Goal: Task Accomplishment & Management: Manage account settings

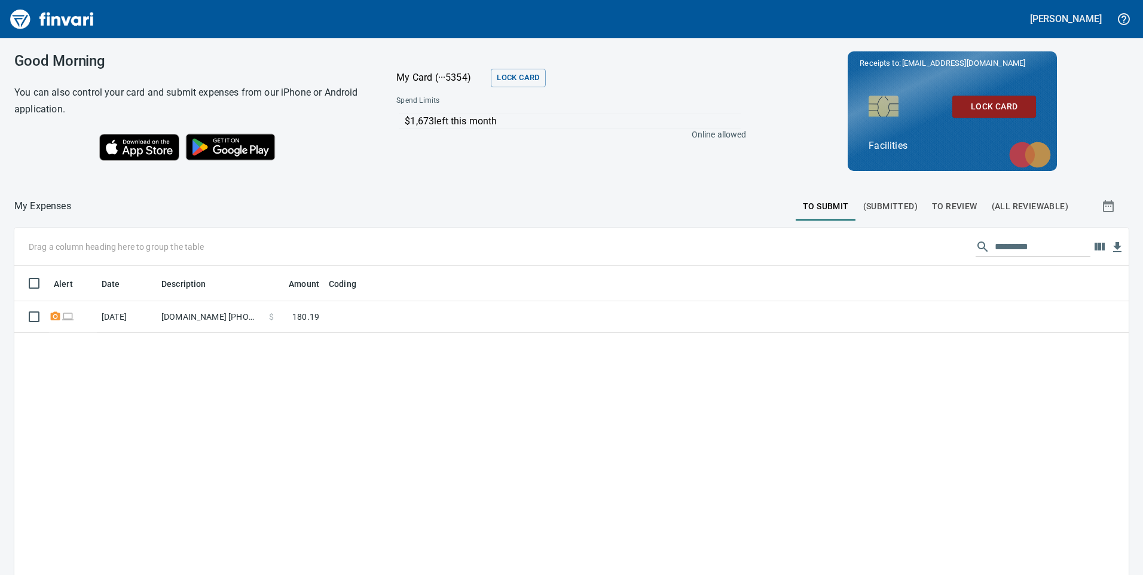
scroll to position [435, 1096]
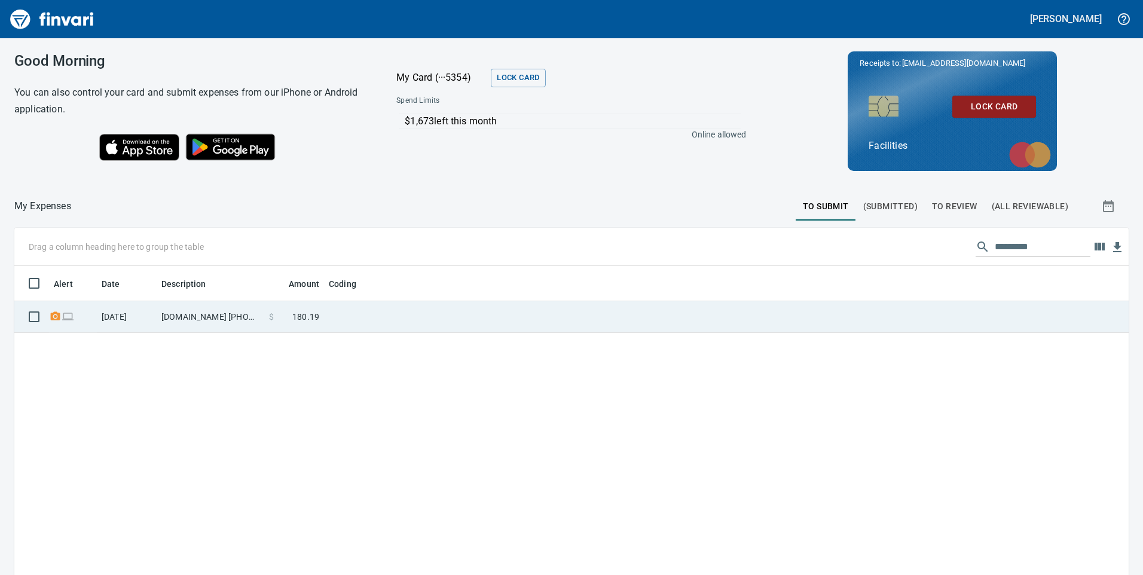
click at [377, 322] on td at bounding box center [473, 317] width 299 height 32
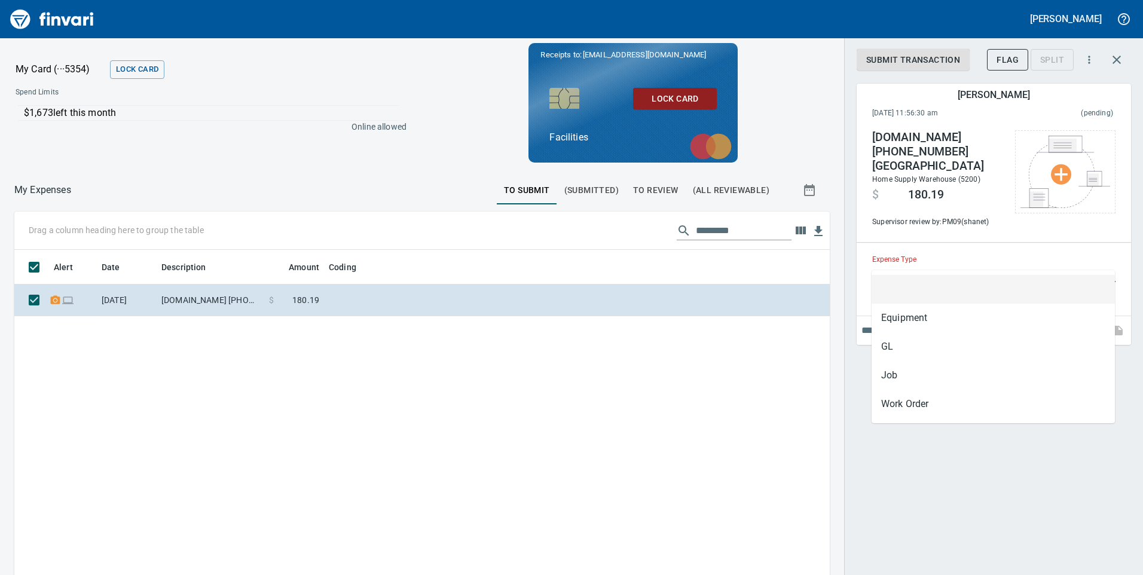
click at [935, 265] on input "Expense Type" at bounding box center [986, 273] width 229 height 17
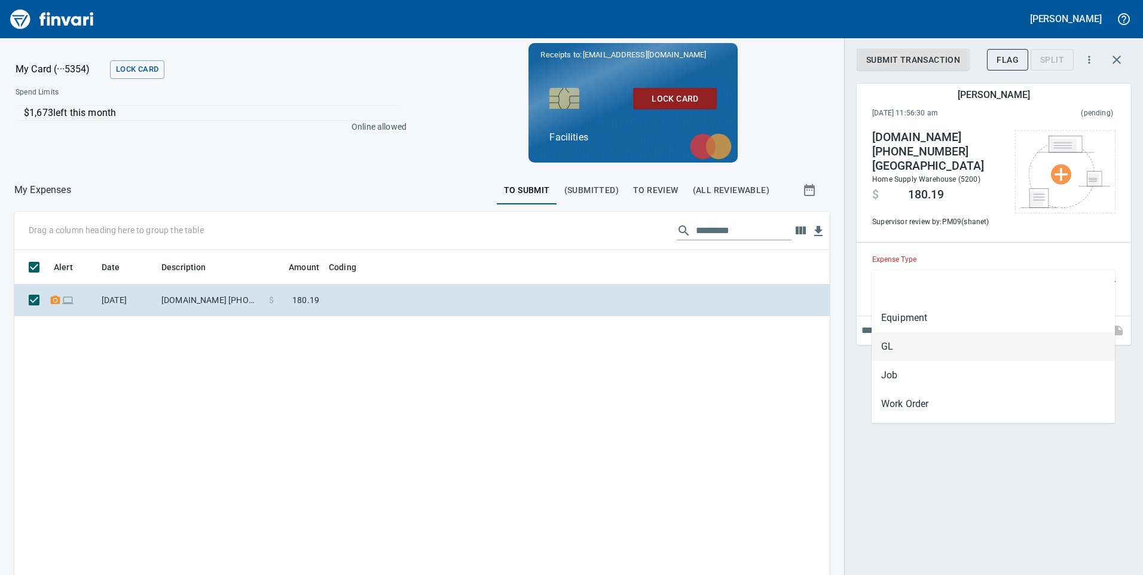
click at [903, 341] on li "GL" at bounding box center [993, 346] width 243 height 29
type input "**"
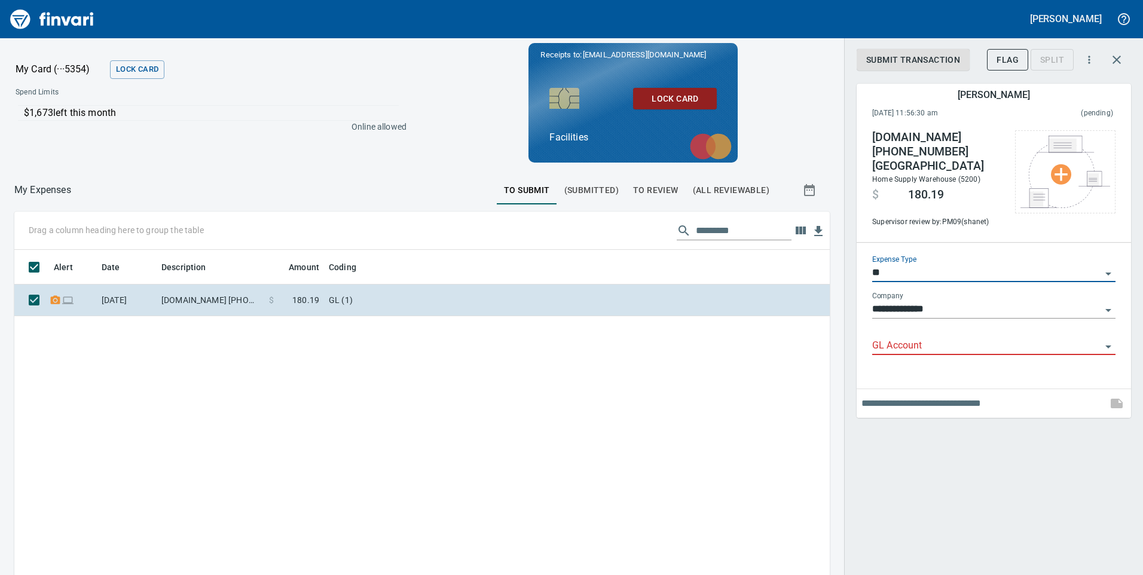
click at [908, 338] on input "GL Account" at bounding box center [986, 346] width 229 height 17
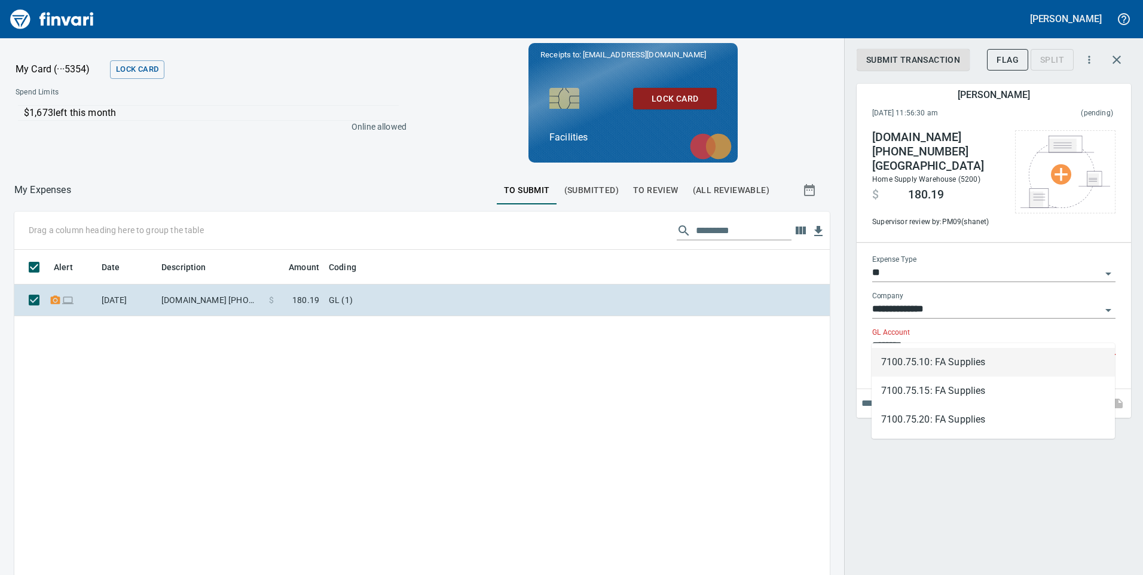
click at [974, 363] on li "7100.75.10: FA Supplies" at bounding box center [993, 362] width 243 height 29
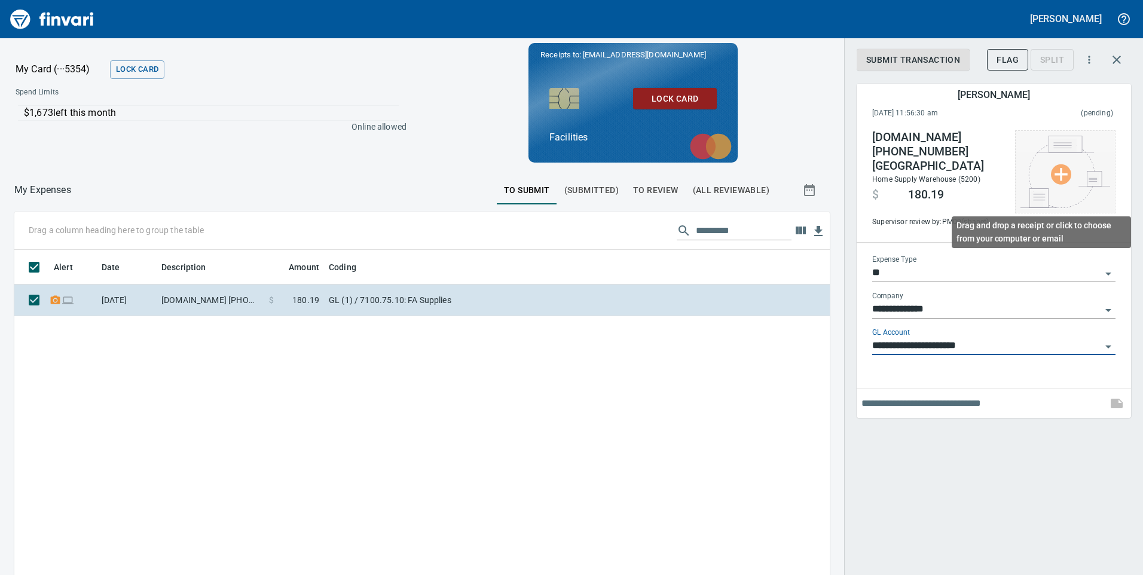
type input "**********"
click at [1065, 173] on img at bounding box center [1066, 172] width 90 height 72
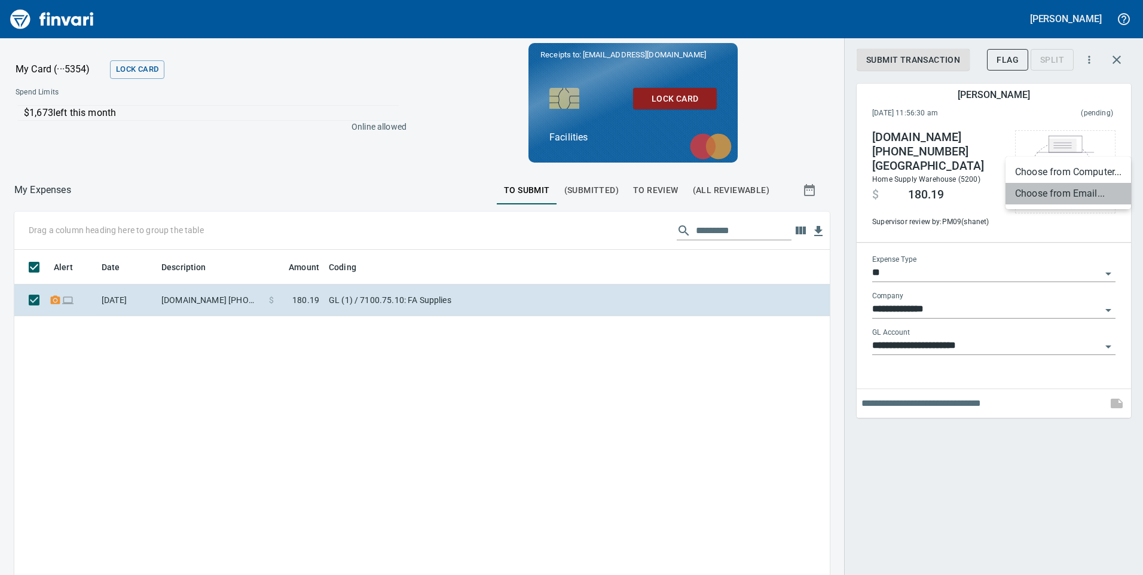
click at [1038, 197] on li "Choose from Email..." at bounding box center [1069, 194] width 126 height 22
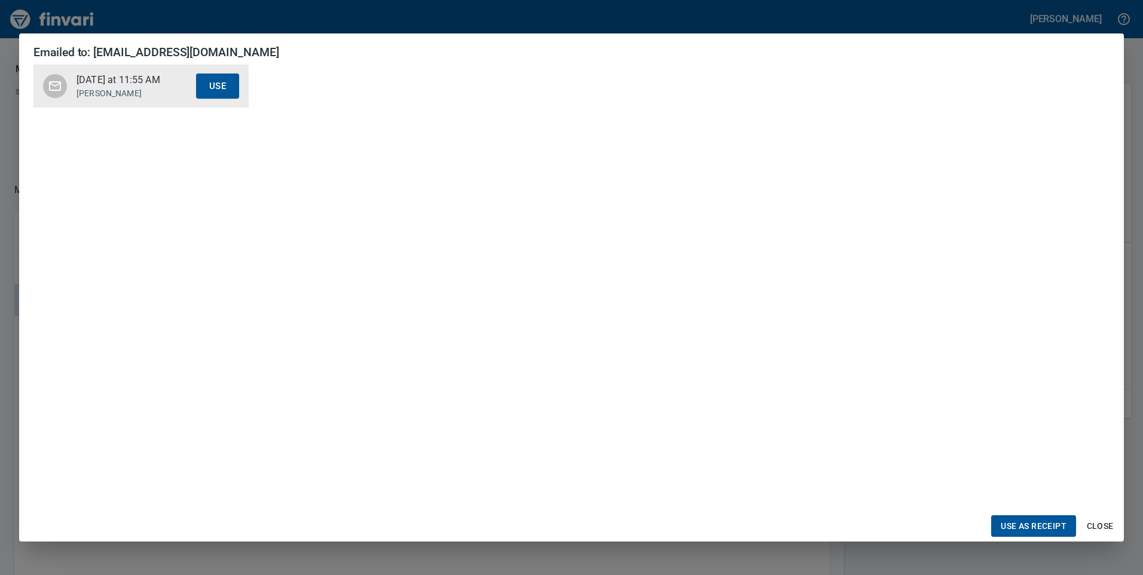
scroll to position [359, 0]
click at [1027, 519] on span "Use as Receipt" at bounding box center [1034, 526] width 66 height 15
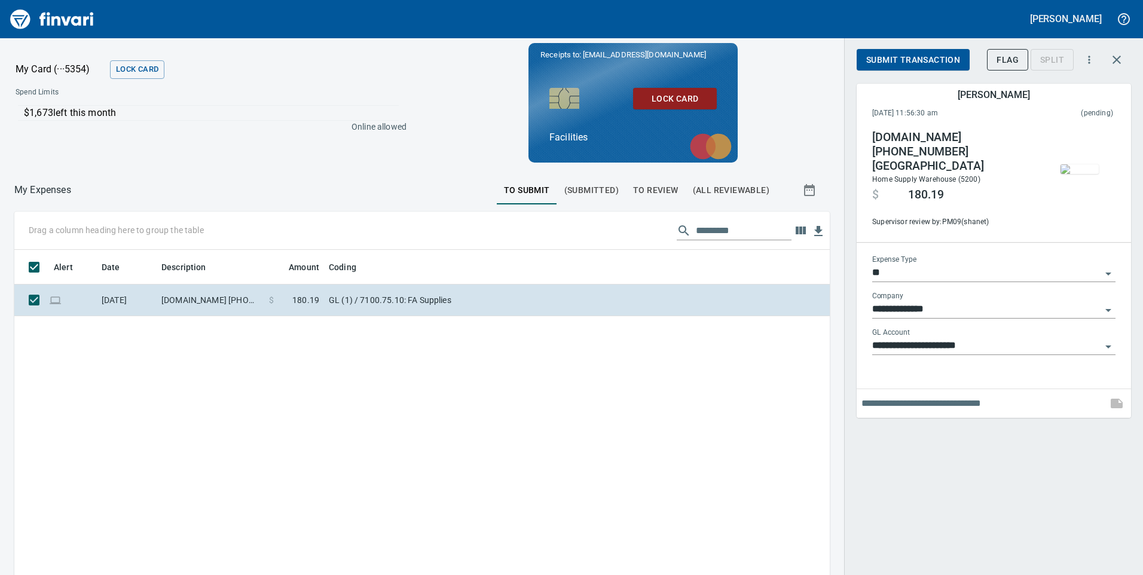
click at [921, 64] on span "Submit Transaction" at bounding box center [913, 60] width 94 height 15
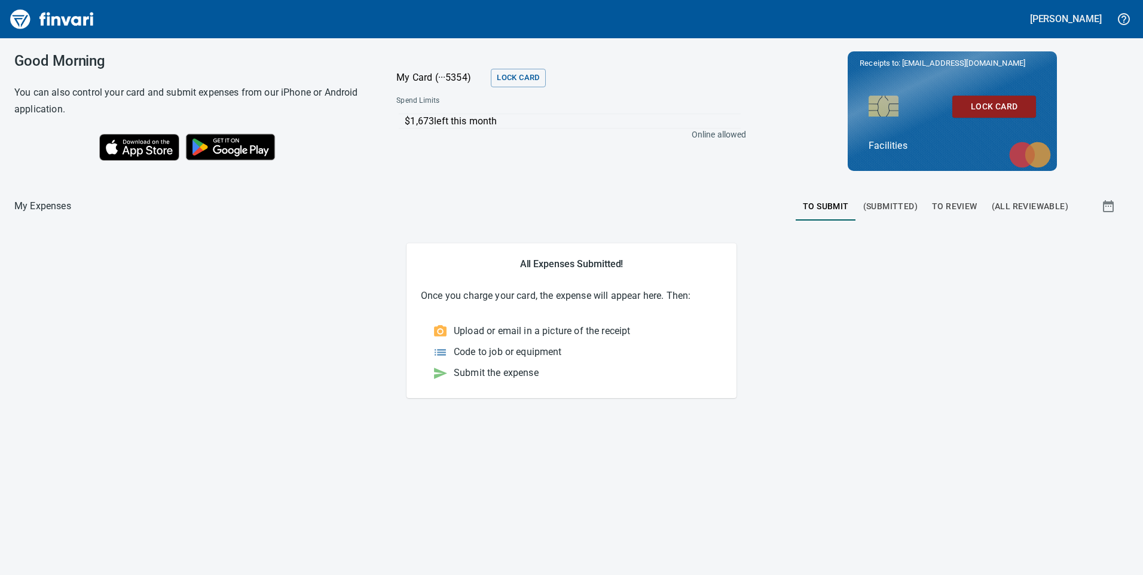
click at [964, 206] on span "To Review" at bounding box center [954, 206] width 45 height 15
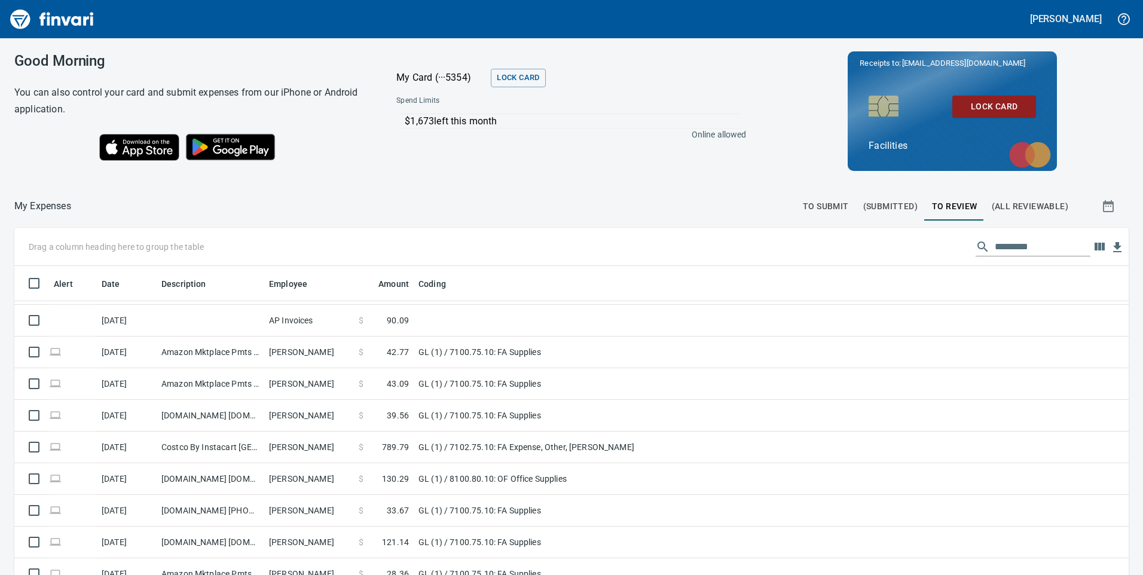
scroll to position [120, 0]
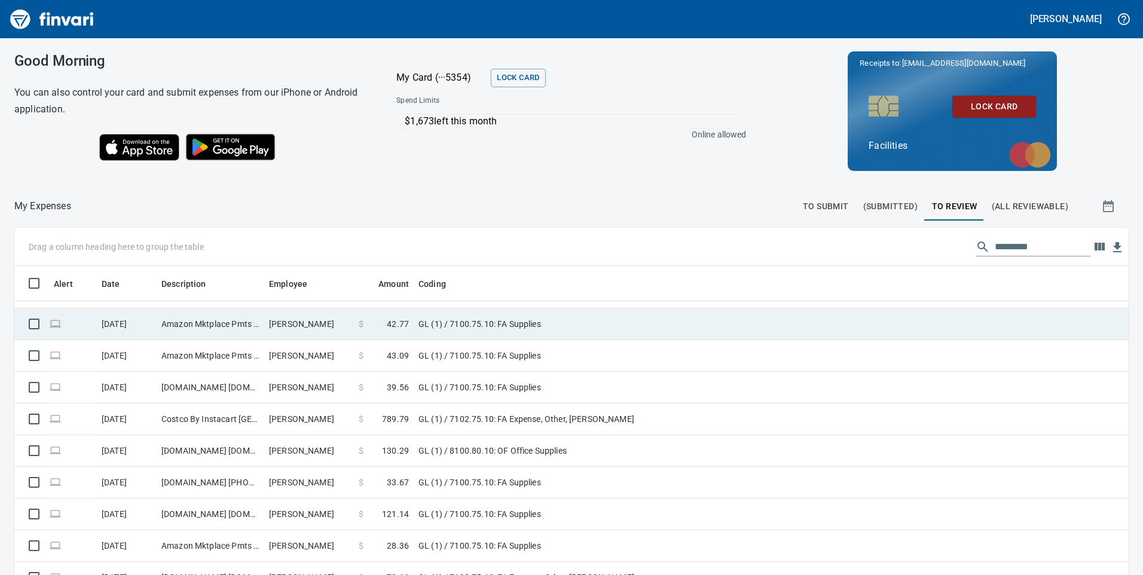
click at [601, 321] on td "GL (1) / 7100.75.10: FA Supplies" at bounding box center [563, 324] width 299 height 32
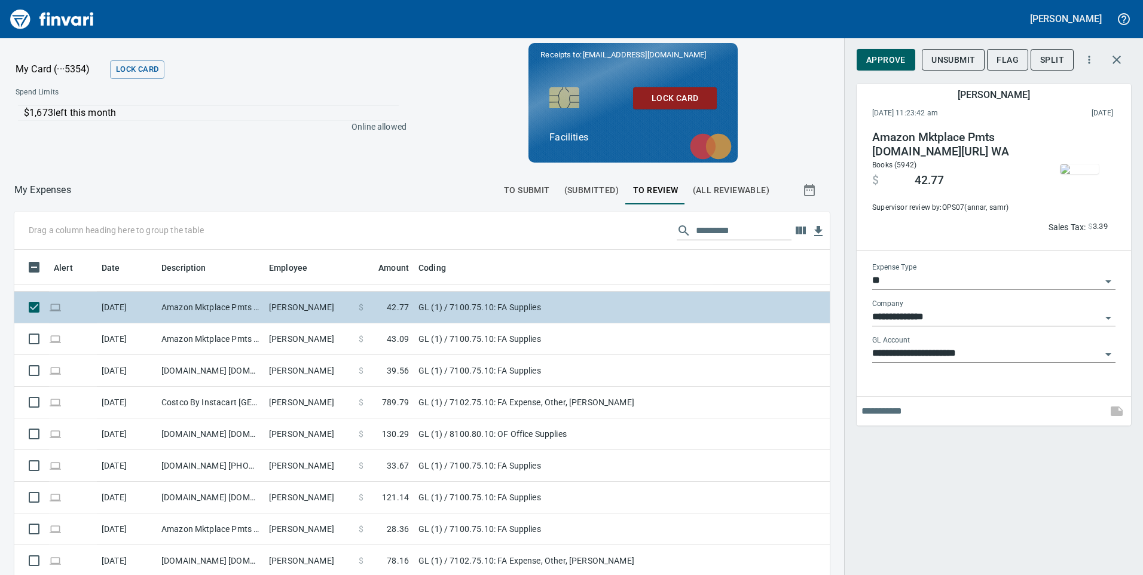
scroll to position [435, 789]
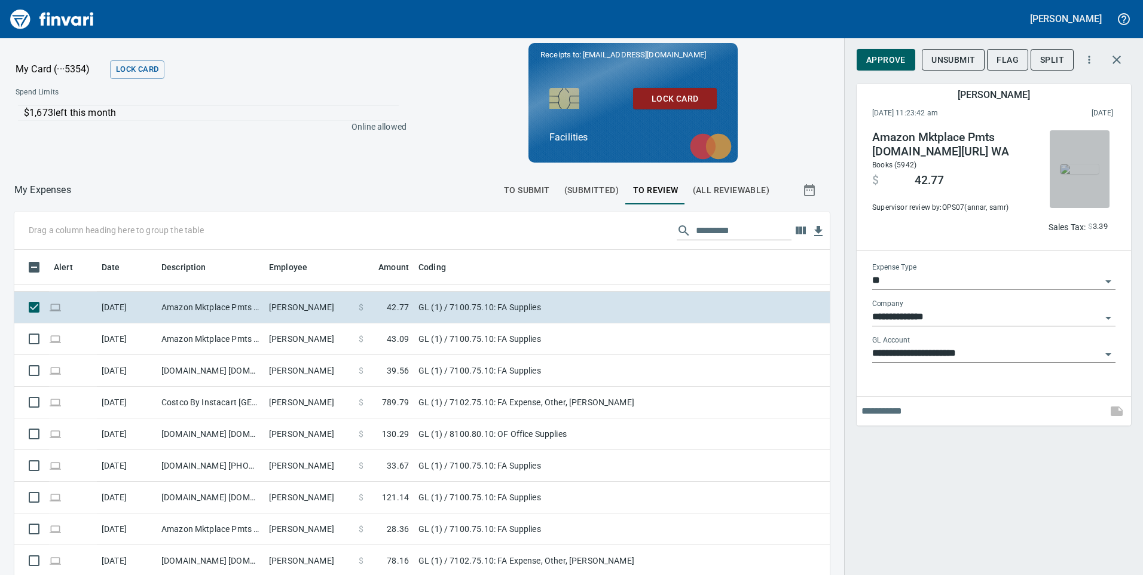
click at [1088, 168] on img "button" at bounding box center [1080, 169] width 38 height 10
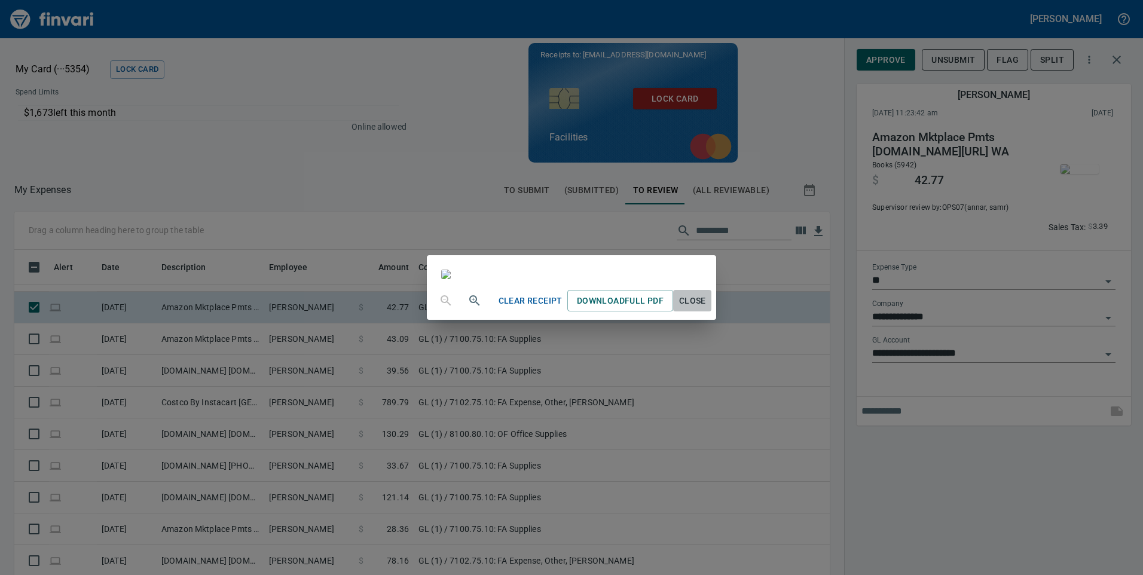
click at [707, 308] on span "Close" at bounding box center [692, 301] width 29 height 15
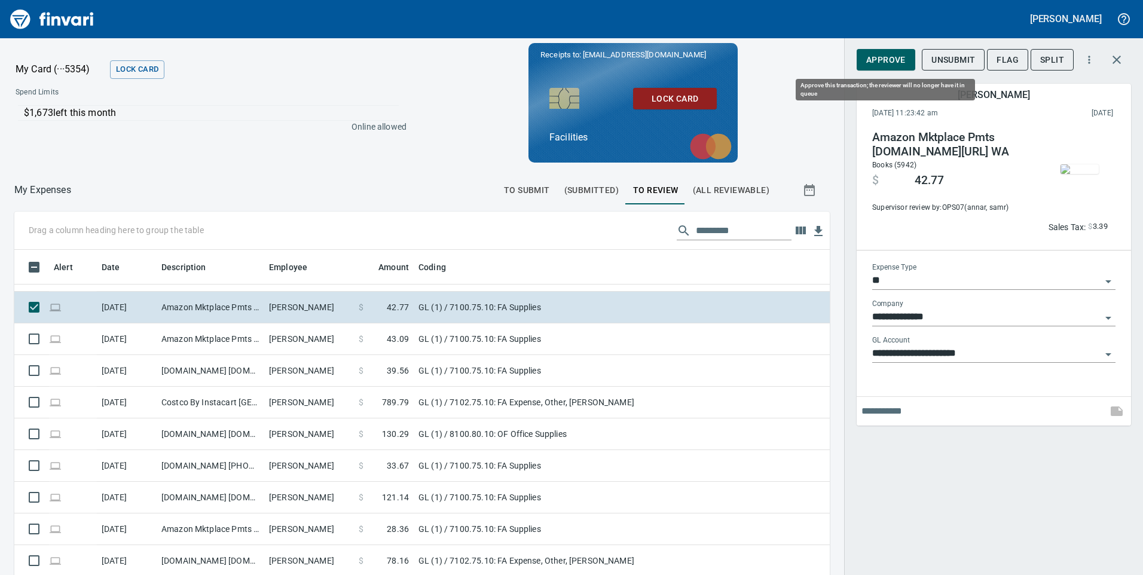
click at [898, 64] on span "Approve" at bounding box center [885, 60] width 39 height 15
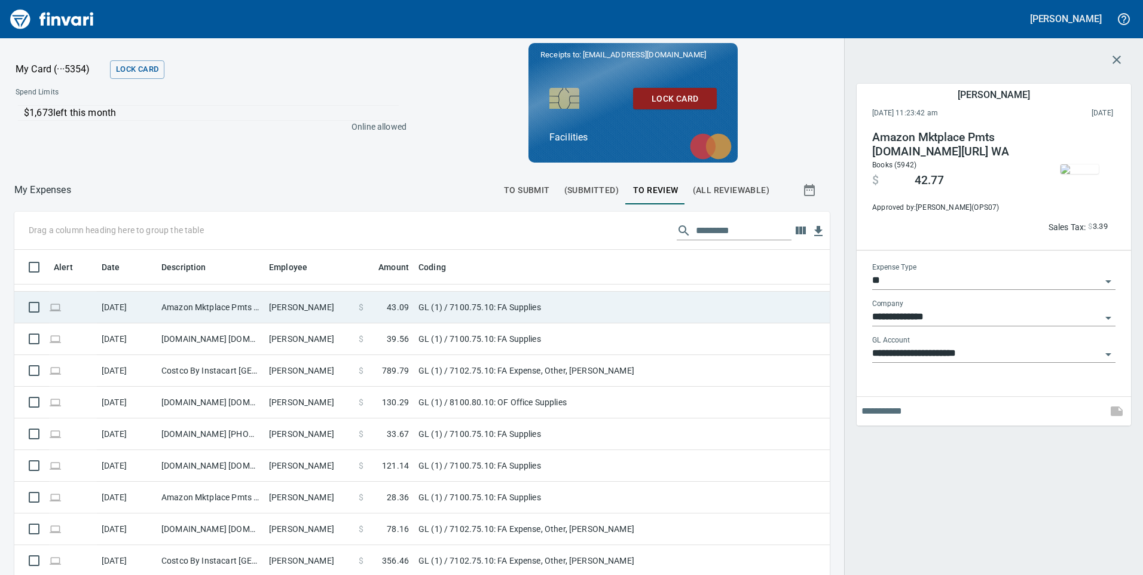
click at [694, 322] on td "GL (1) / 7100.75.10: FA Supplies" at bounding box center [563, 308] width 299 height 32
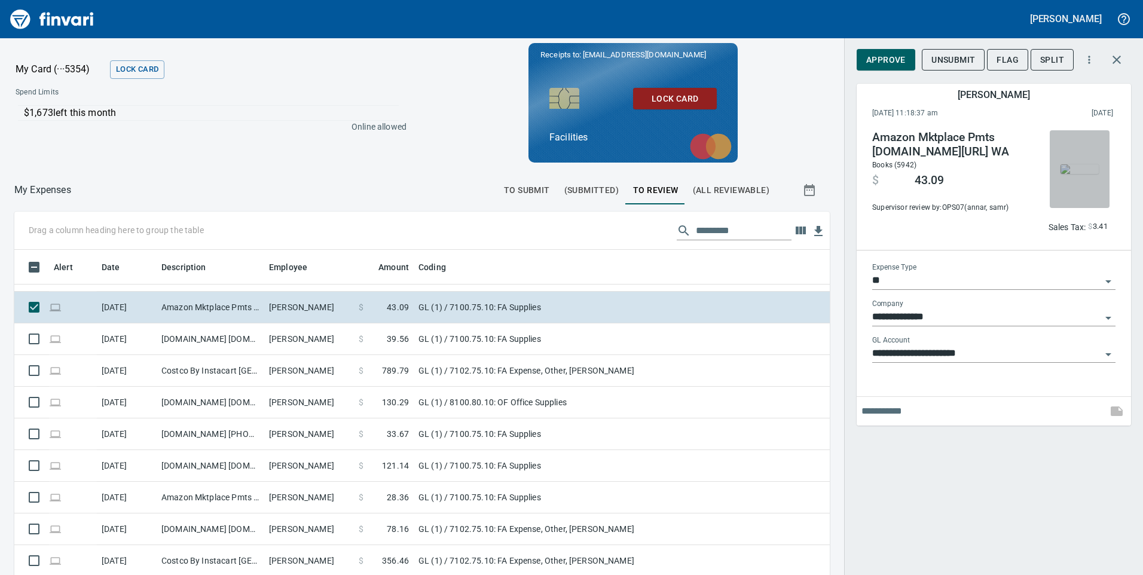
click at [1079, 174] on img "button" at bounding box center [1080, 169] width 38 height 10
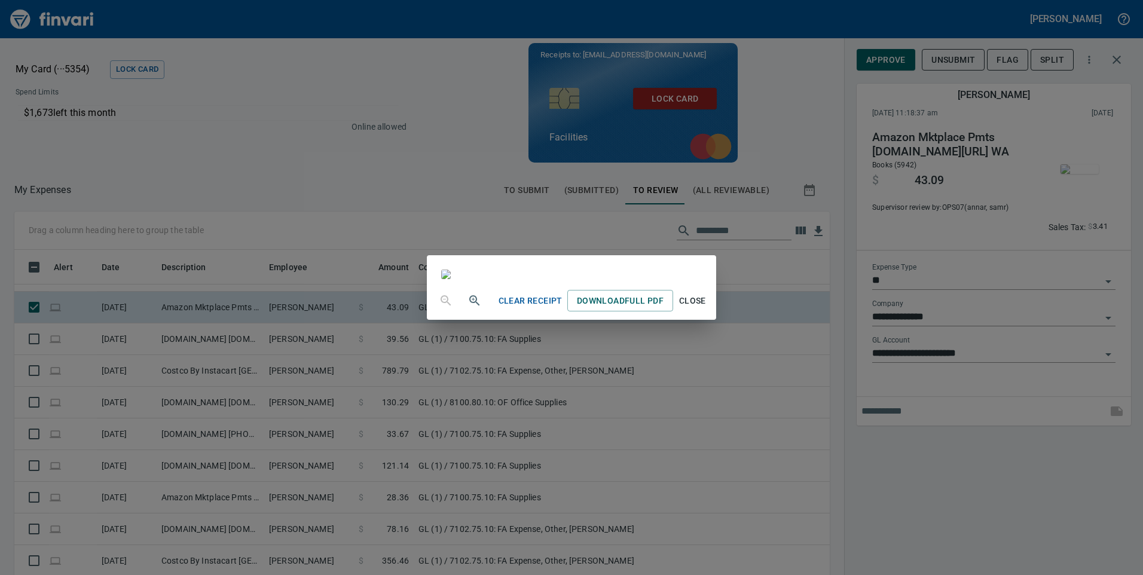
click at [707, 308] on span "Close" at bounding box center [692, 301] width 29 height 15
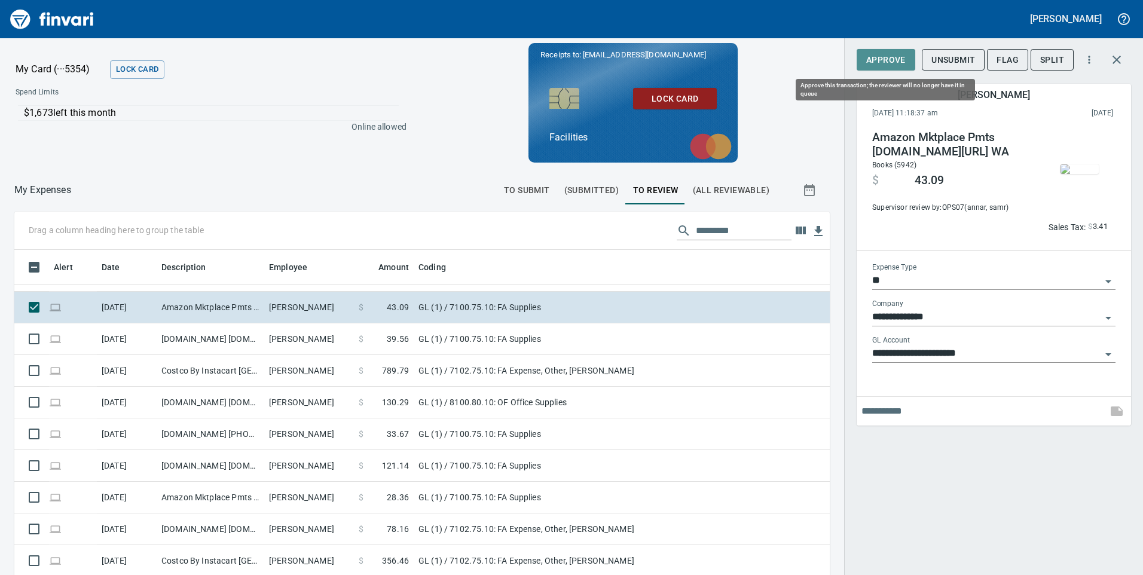
click at [887, 53] on span "Approve" at bounding box center [885, 60] width 39 height 15
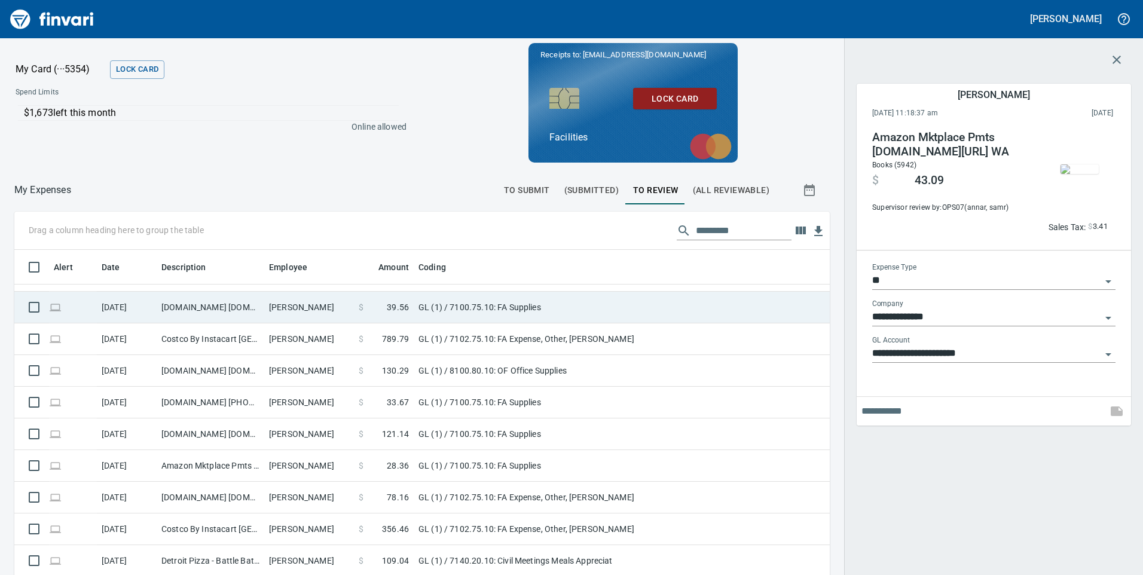
scroll to position [435, 789]
click at [688, 313] on td "GL (1) / 7100.75.10: FA Supplies" at bounding box center [563, 308] width 299 height 32
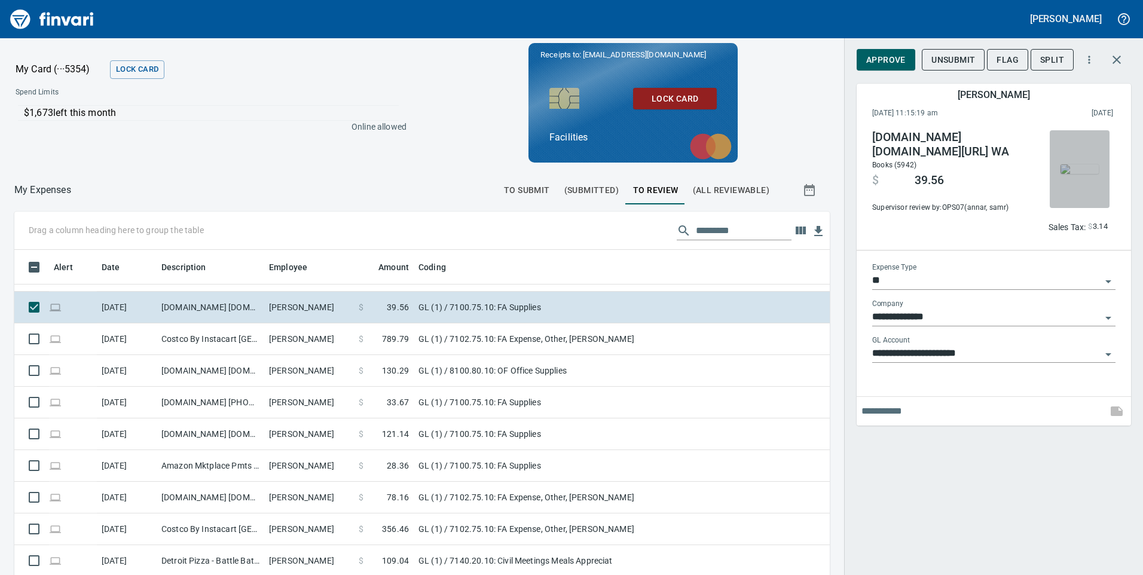
click at [1087, 164] on img "button" at bounding box center [1080, 169] width 38 height 10
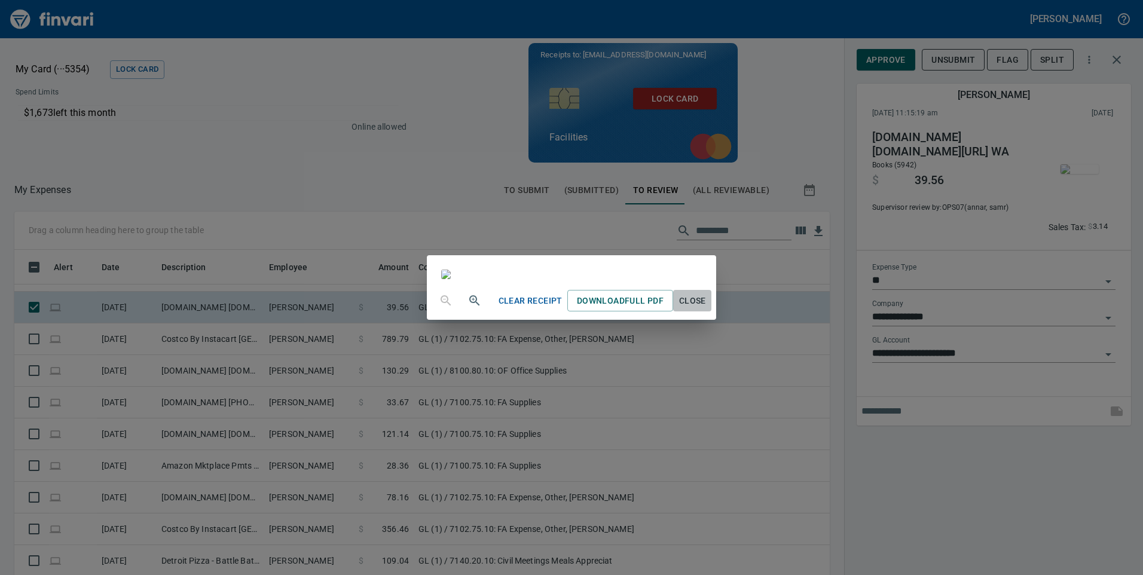
click at [707, 308] on span "Close" at bounding box center [692, 301] width 29 height 15
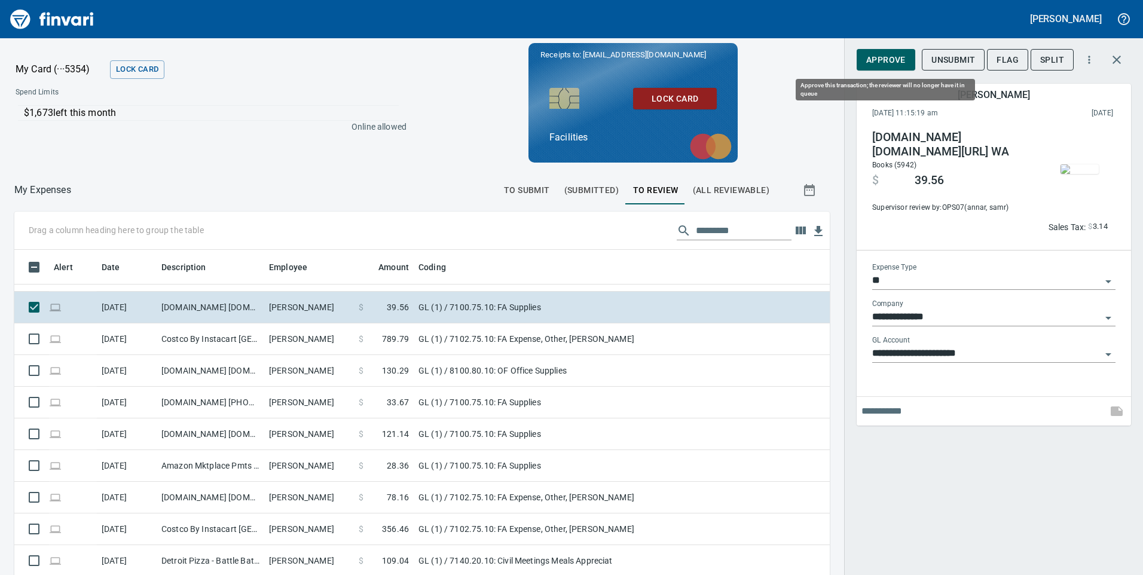
click at [886, 59] on span "Approve" at bounding box center [885, 60] width 39 height 15
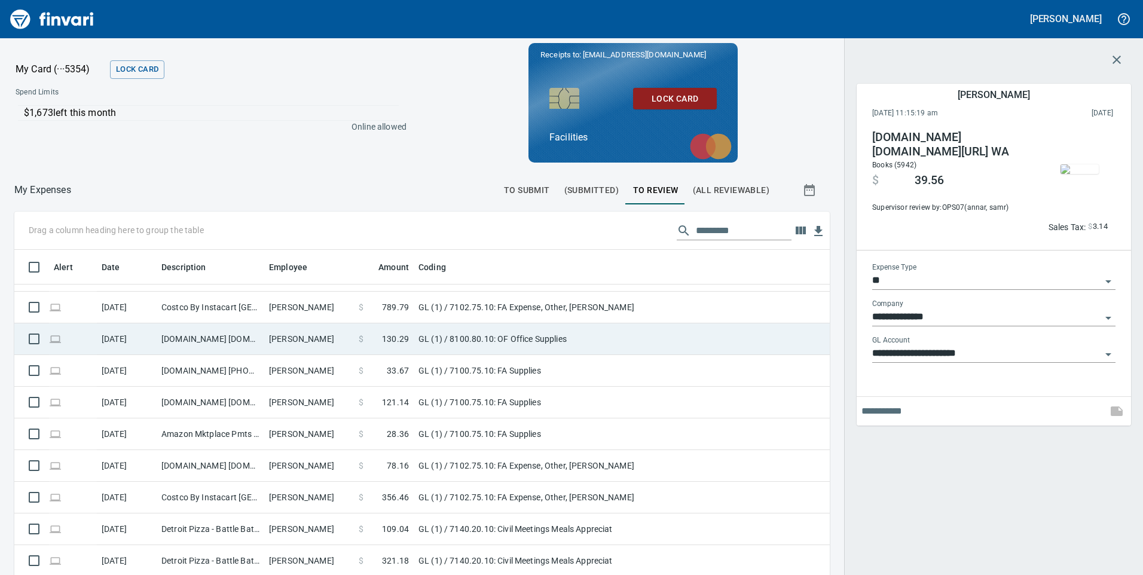
scroll to position [435, 789]
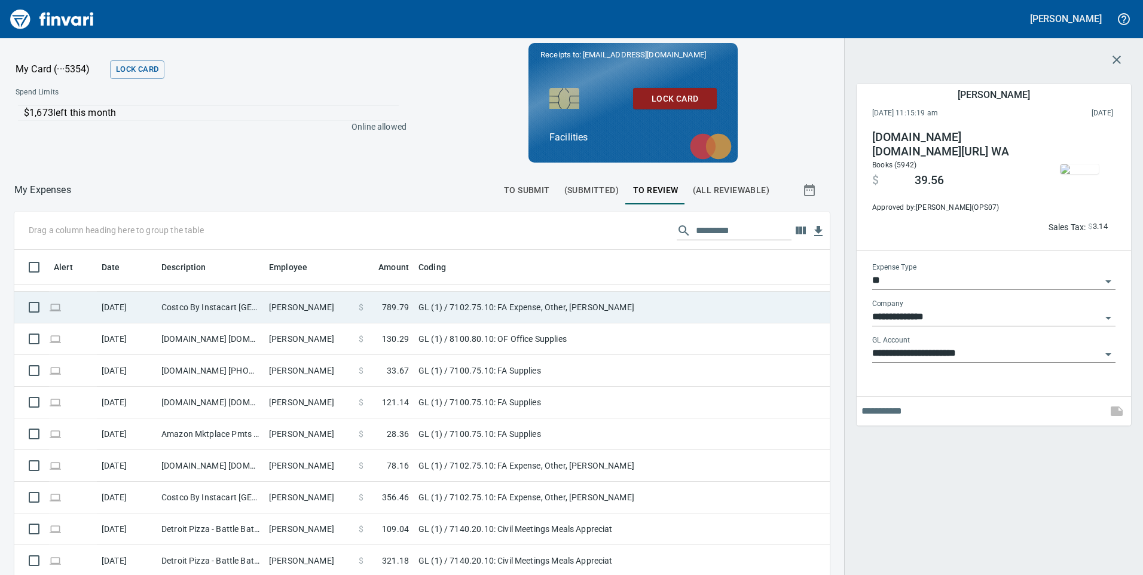
click at [691, 317] on td "GL (1) / 7102.75.10: FA Expense, Other, [PERSON_NAME]" at bounding box center [563, 308] width 299 height 32
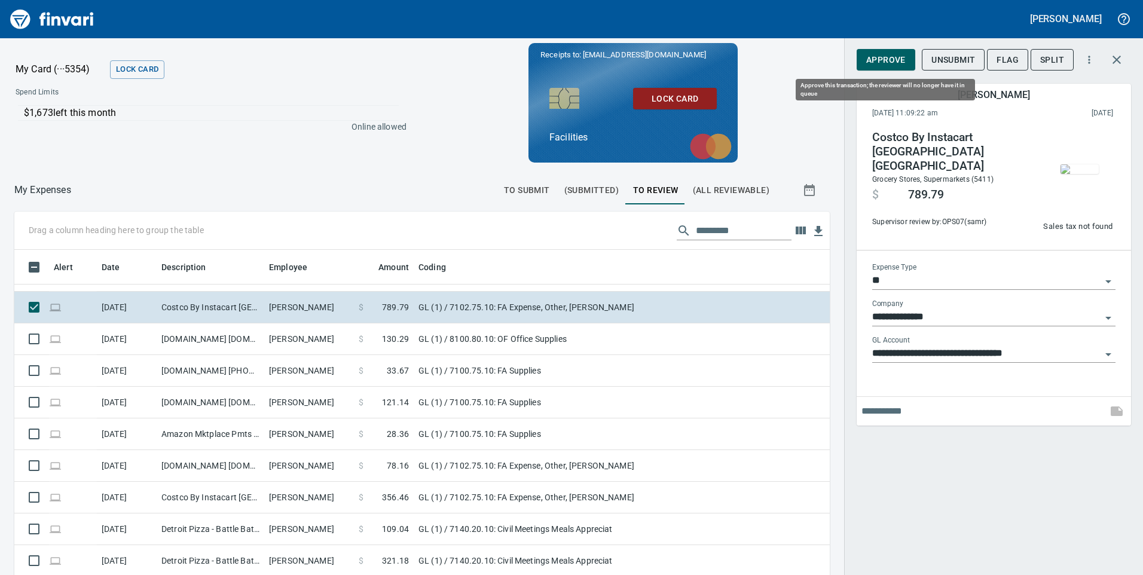
scroll to position [435, 789]
click at [1073, 166] on img "button" at bounding box center [1080, 169] width 38 height 10
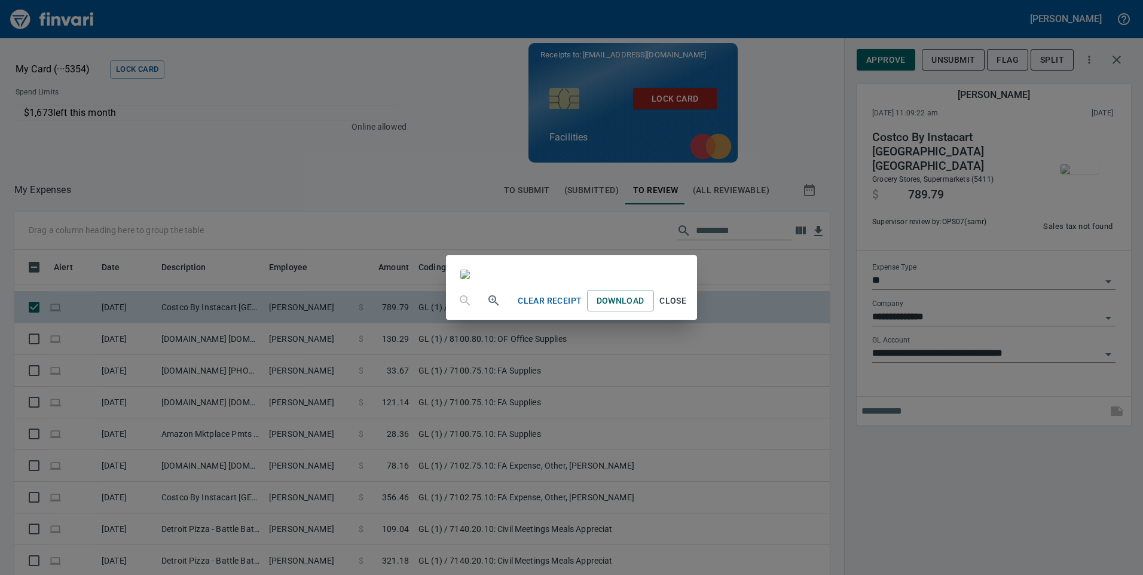
scroll to position [1315, 0]
click at [688, 308] on span "Close" at bounding box center [673, 301] width 29 height 15
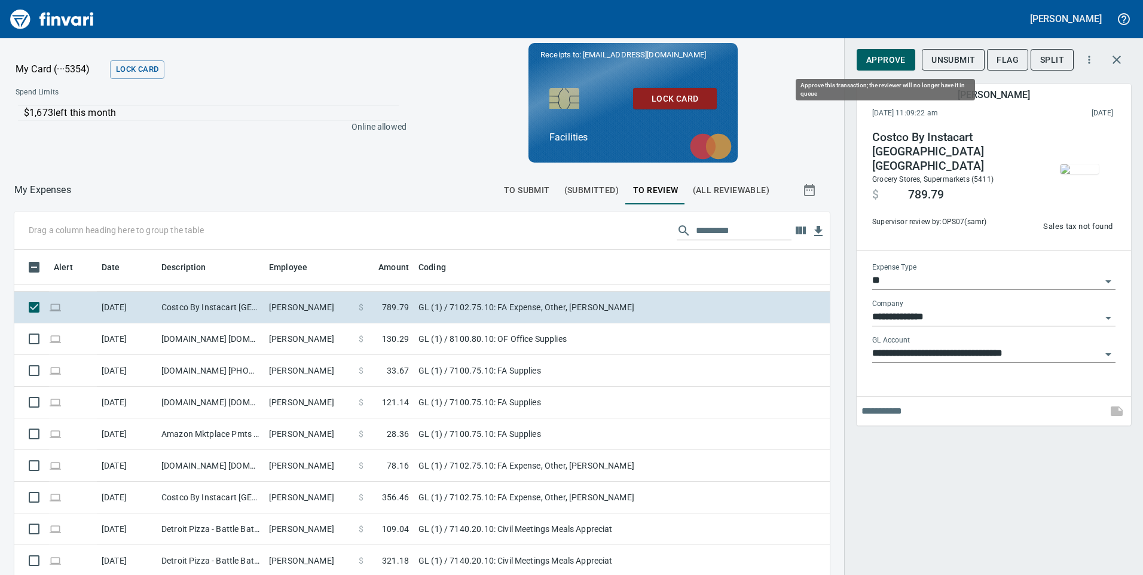
click at [882, 58] on span "Approve" at bounding box center [885, 60] width 39 height 15
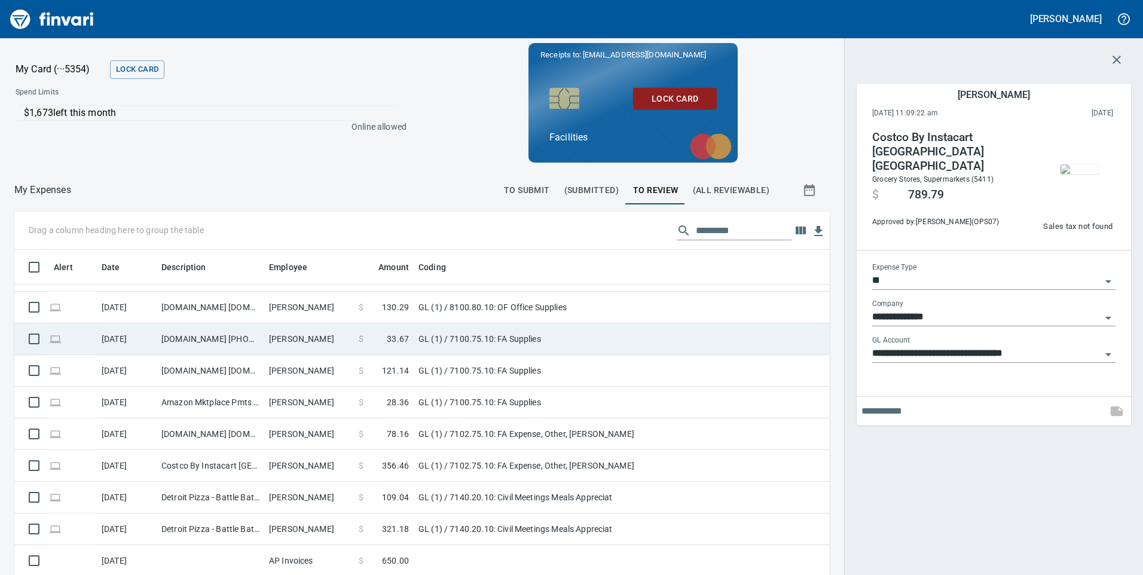
scroll to position [435, 789]
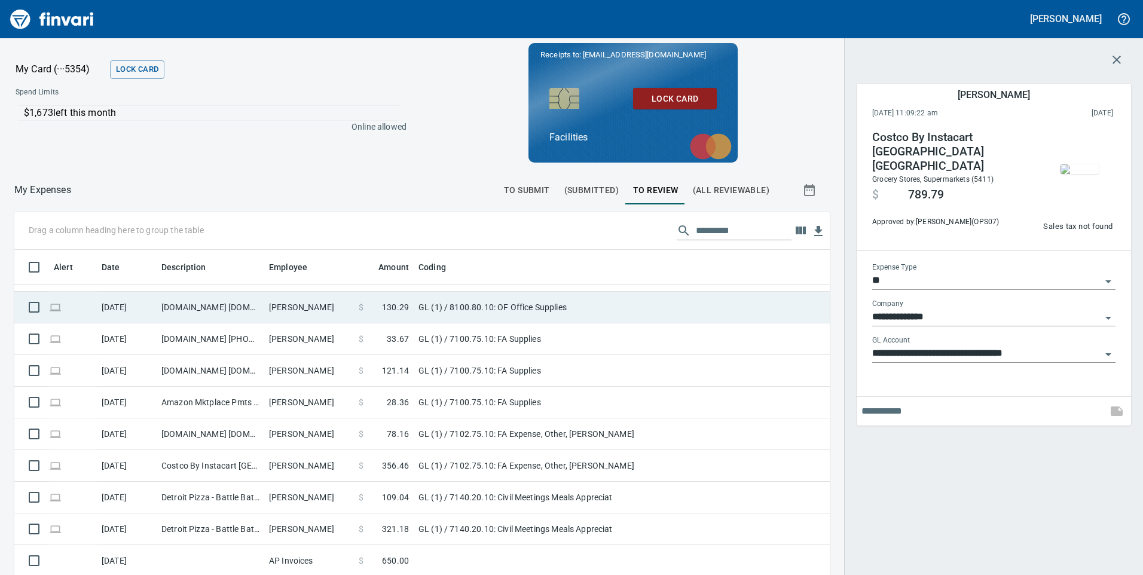
click at [694, 315] on td "GL (1) / 8100.80.10: OF Office Supplies" at bounding box center [563, 308] width 299 height 32
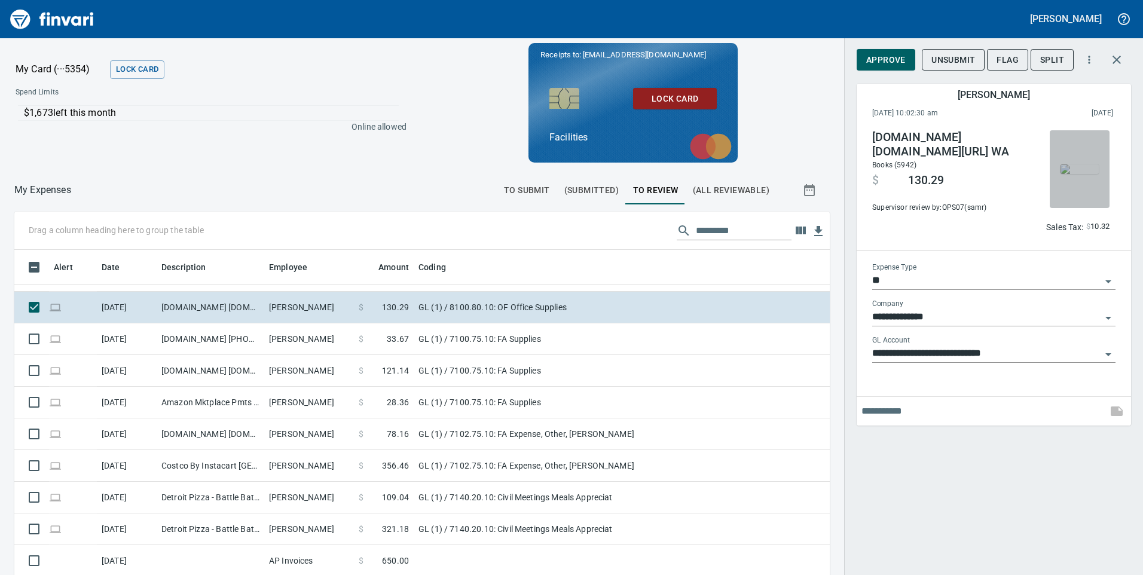
click at [1070, 164] on img "button" at bounding box center [1080, 169] width 38 height 10
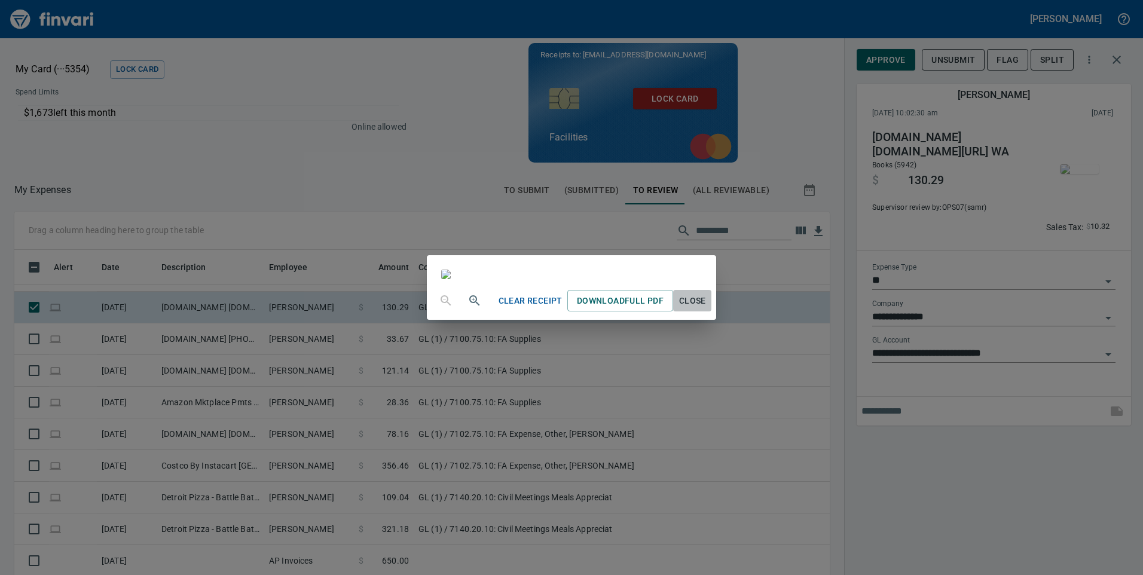
click at [707, 308] on span "Close" at bounding box center [692, 301] width 29 height 15
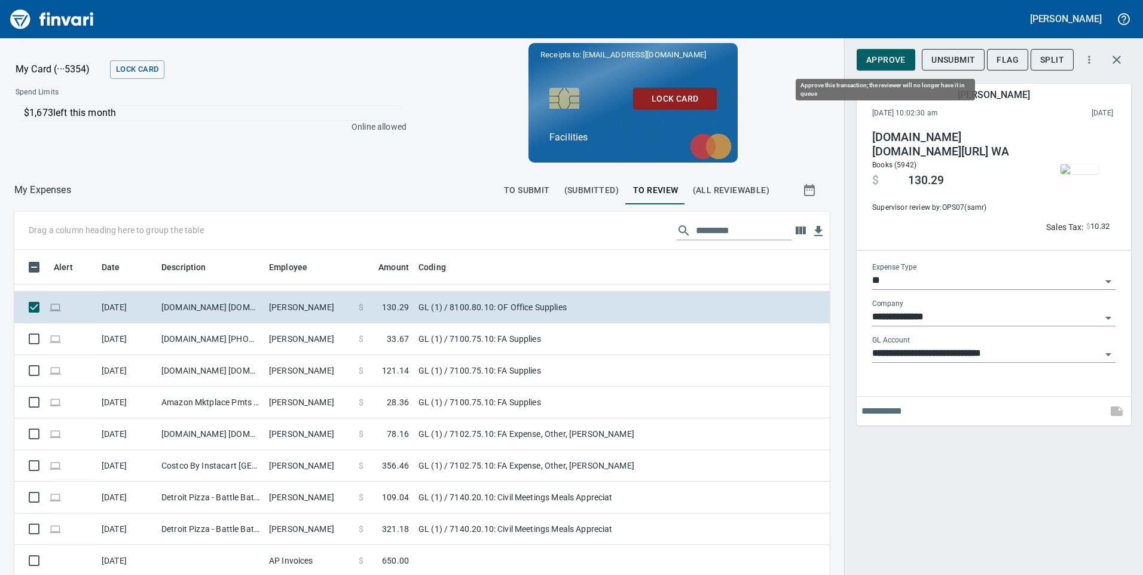
drag, startPoint x: 874, startPoint y: 62, endPoint x: 866, endPoint y: 94, distance: 33.2
click at [874, 62] on span "Approve" at bounding box center [885, 60] width 39 height 15
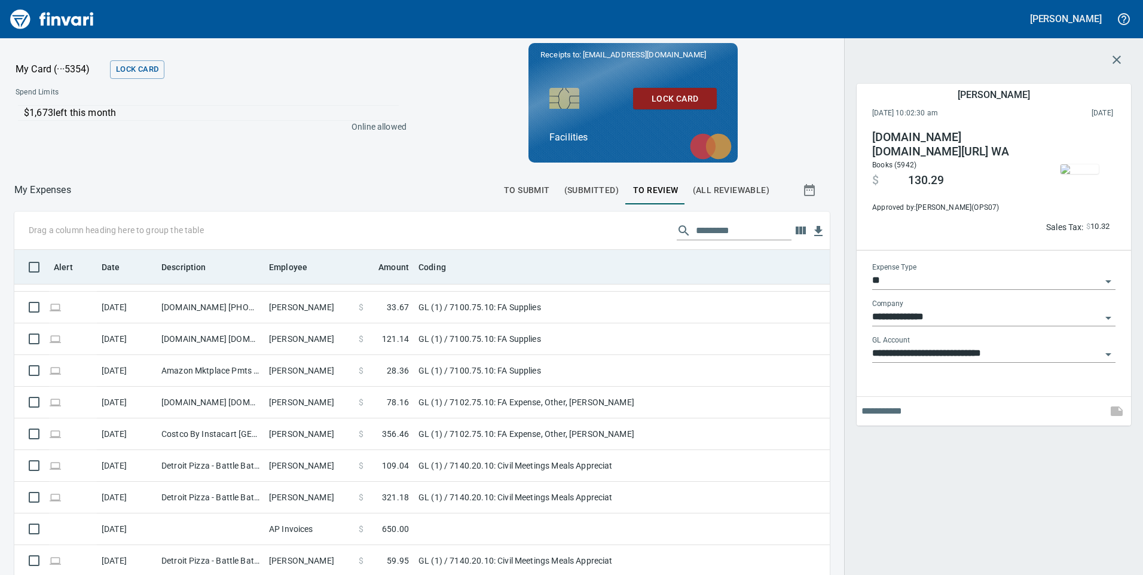
scroll to position [435, 789]
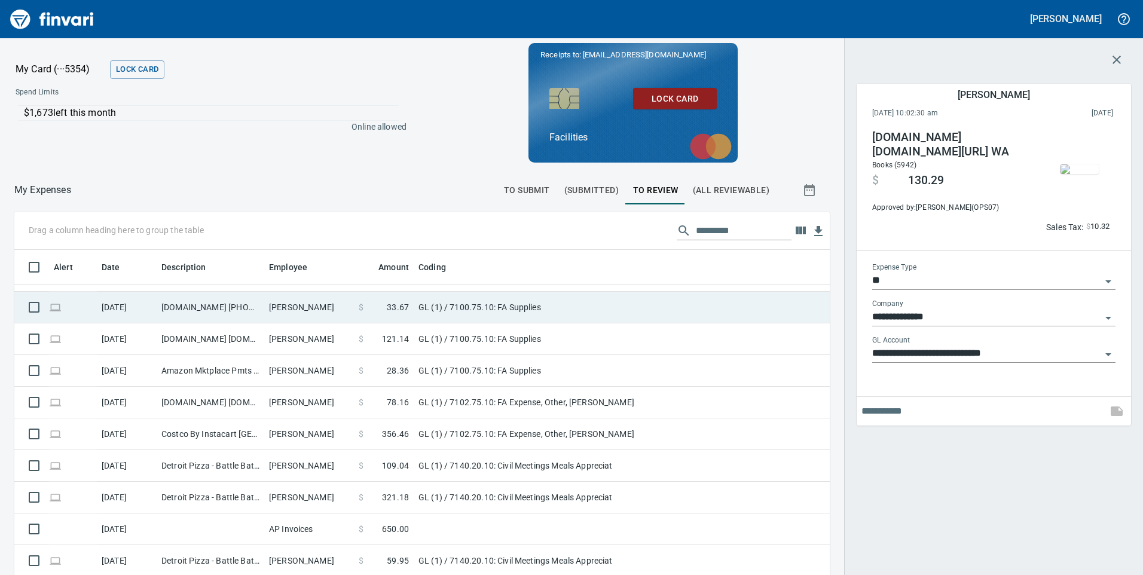
click at [685, 311] on td "GL (1) / 7100.75.10: FA Supplies" at bounding box center [563, 308] width 299 height 32
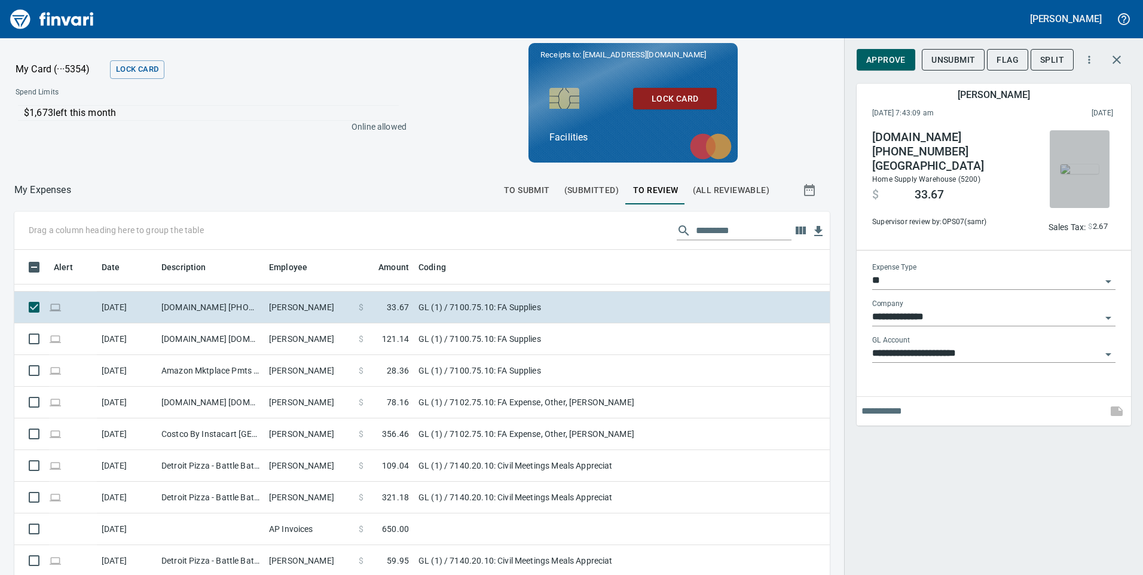
click at [1074, 166] on img "button" at bounding box center [1080, 169] width 38 height 10
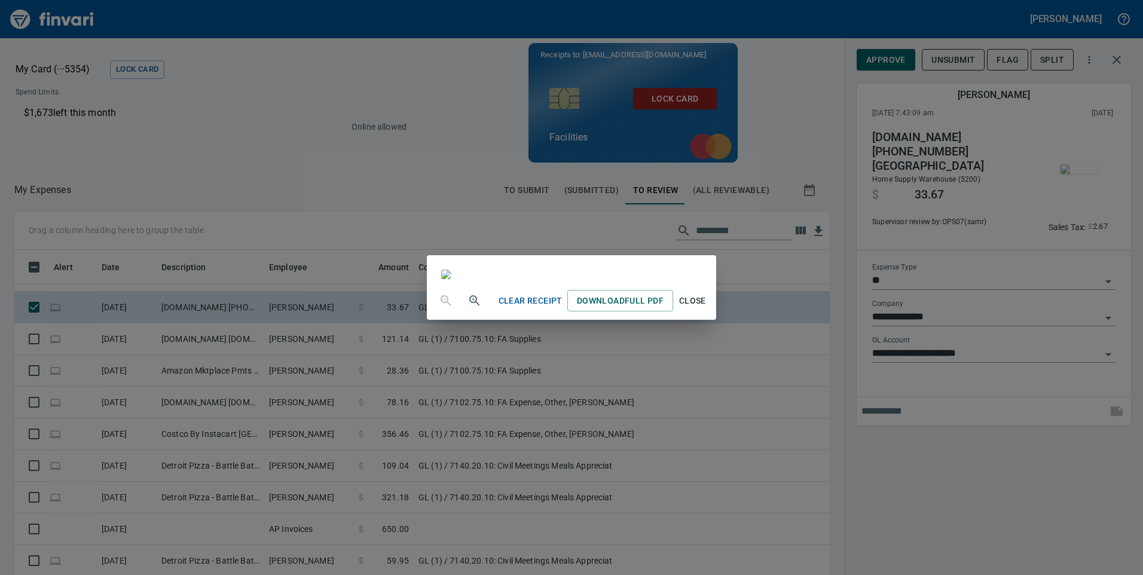
click at [707, 308] on span "Close" at bounding box center [692, 301] width 29 height 15
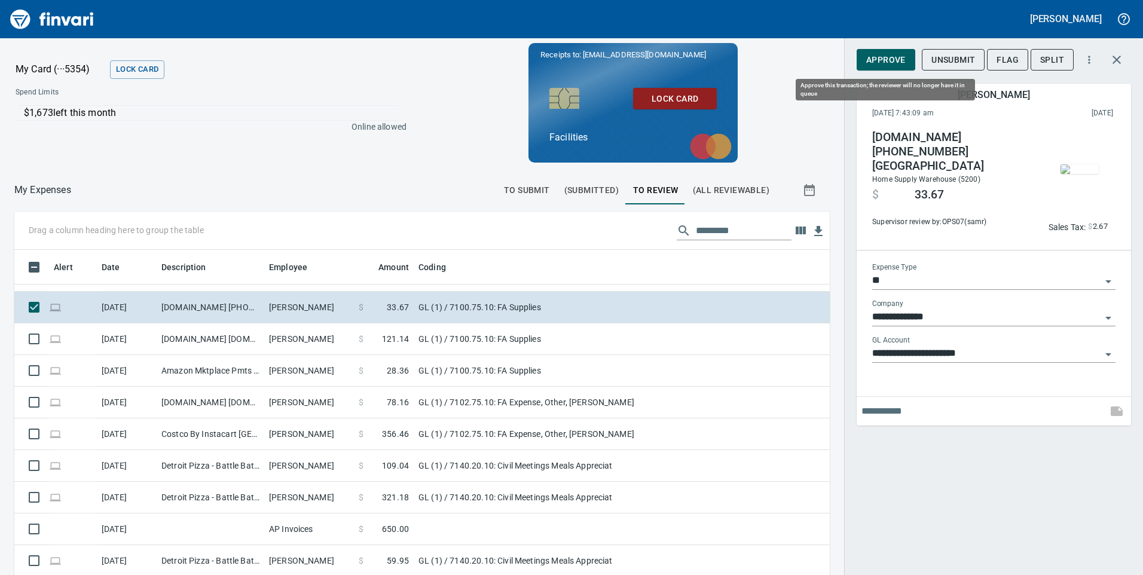
click at [894, 56] on span "Approve" at bounding box center [885, 60] width 39 height 15
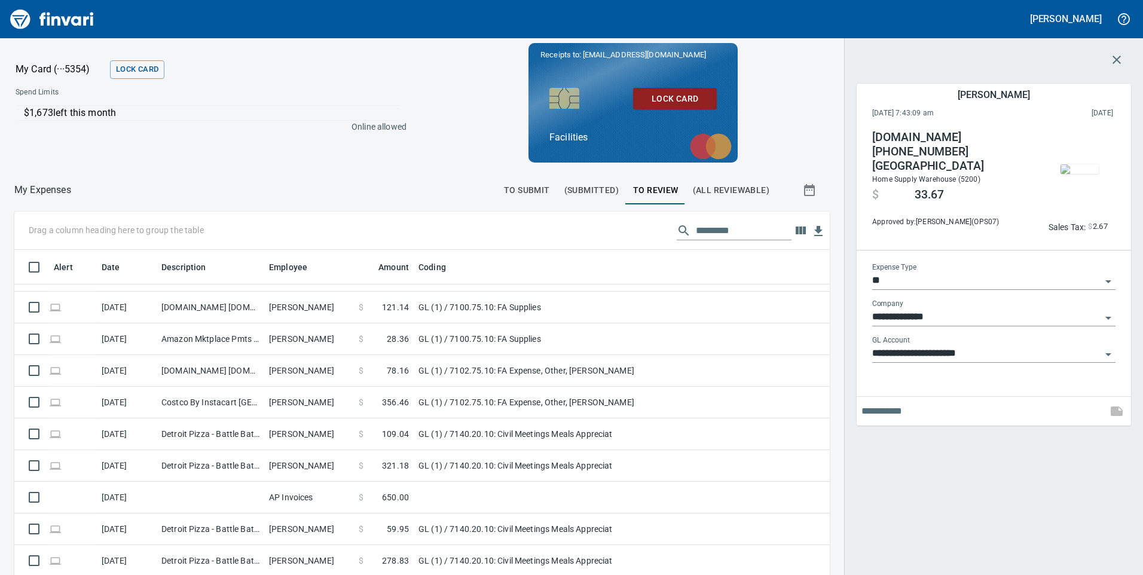
scroll to position [435, 789]
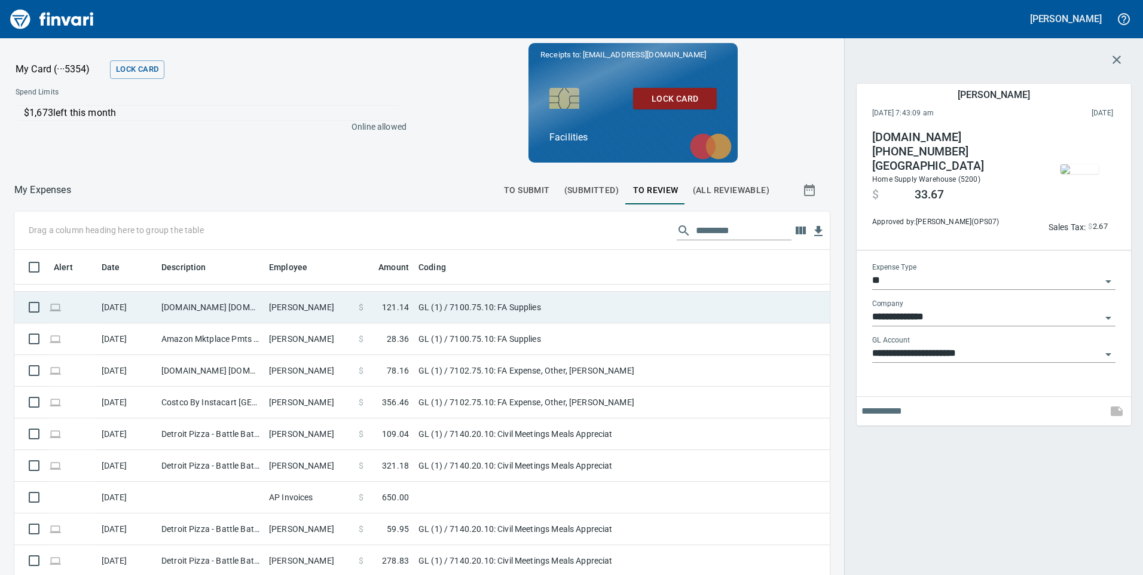
click at [650, 314] on td "GL (1) / 7100.75.10: FA Supplies" at bounding box center [563, 308] width 299 height 32
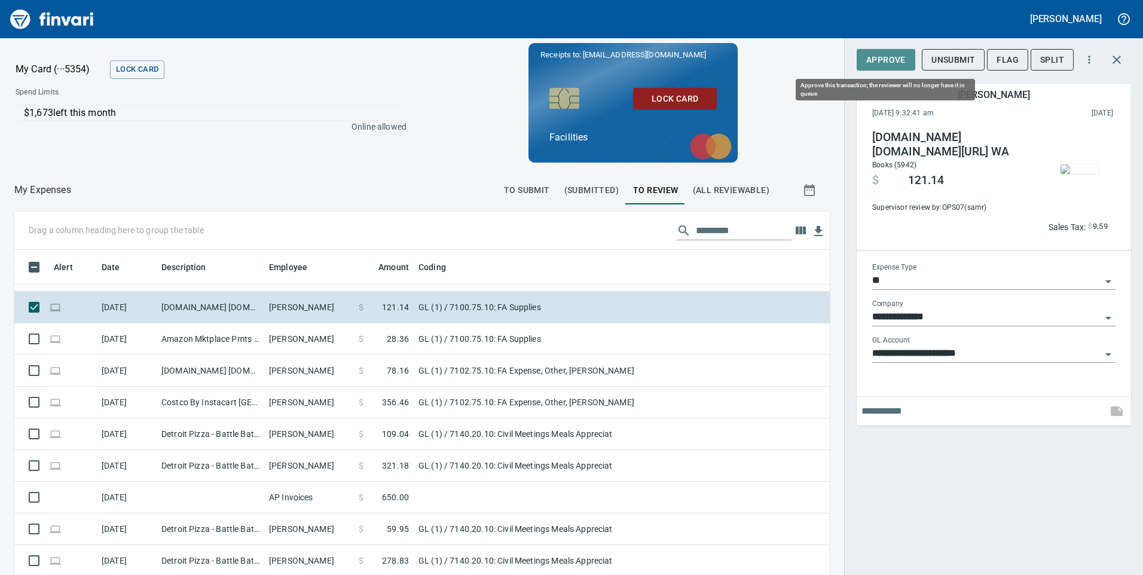
click at [900, 63] on span "Approve" at bounding box center [885, 60] width 39 height 15
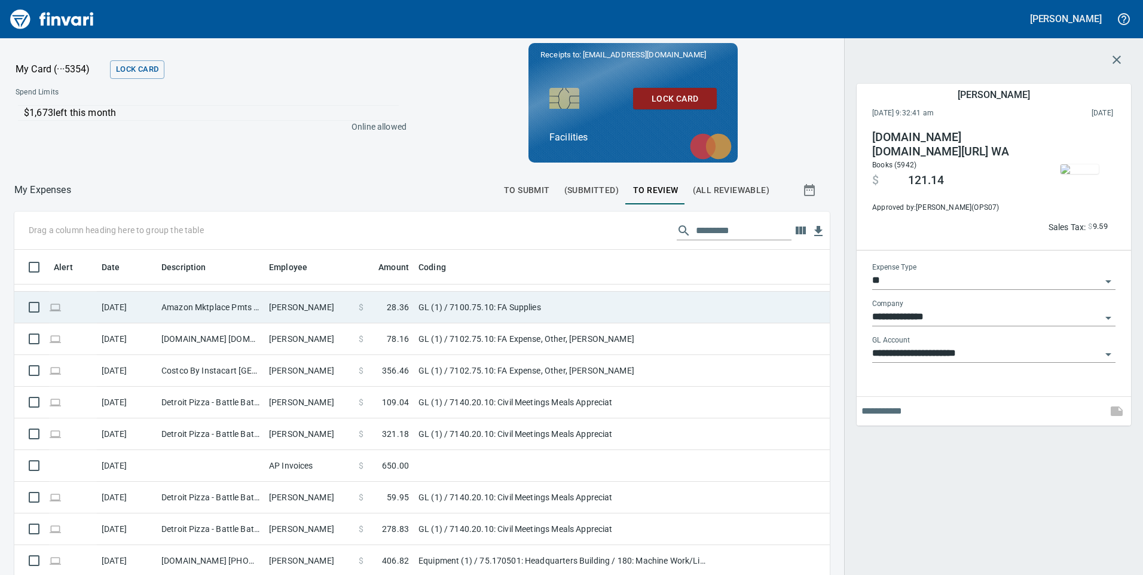
click at [598, 307] on td "GL (1) / 7100.75.10: FA Supplies" at bounding box center [563, 308] width 299 height 32
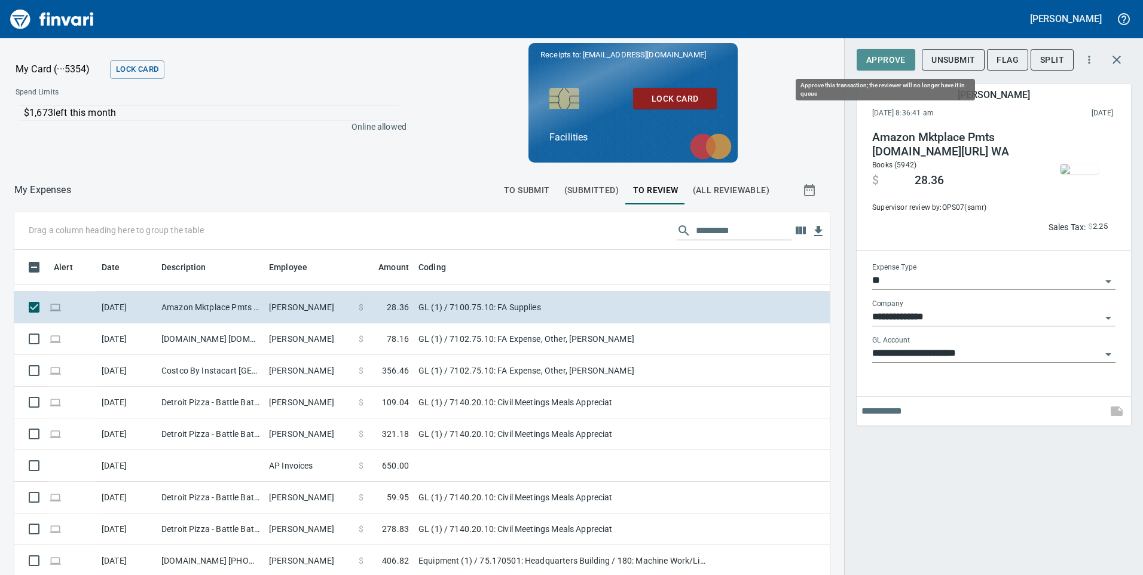
click at [881, 60] on span "Approve" at bounding box center [885, 60] width 39 height 15
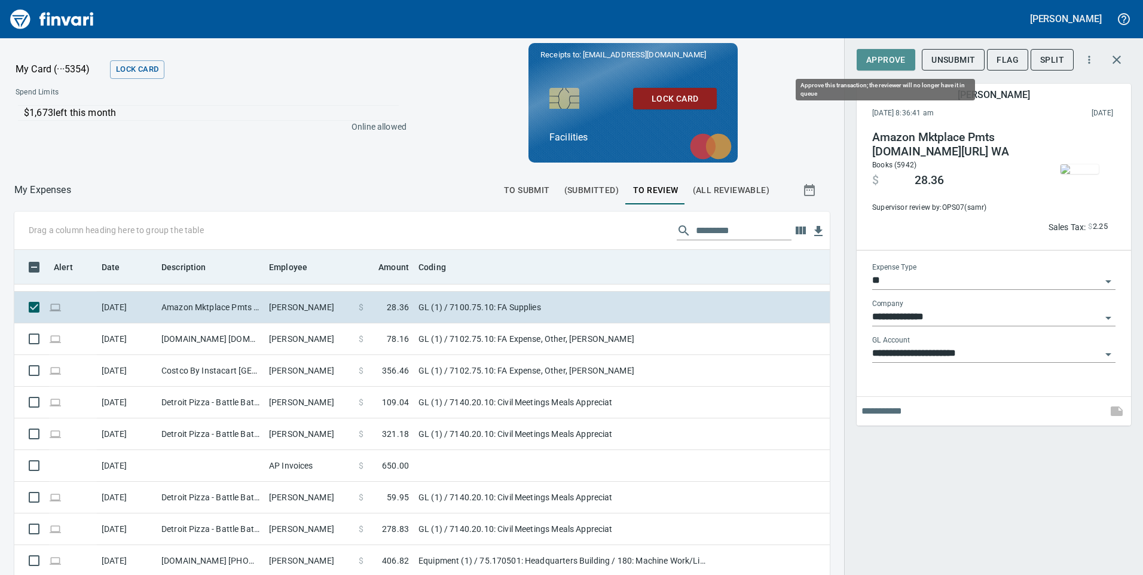
scroll to position [435, 789]
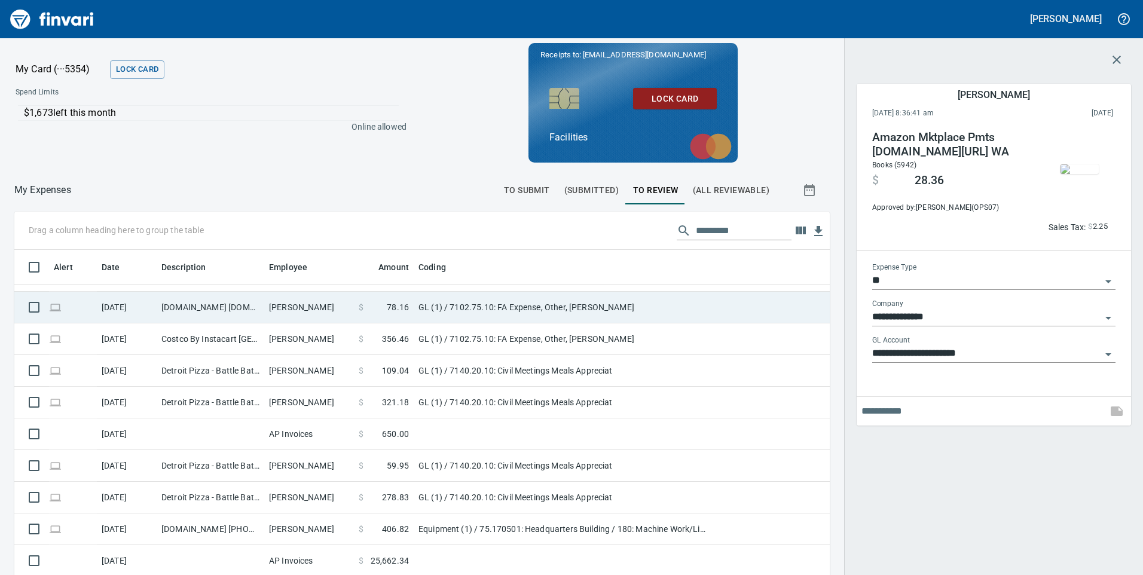
click at [621, 313] on td "GL (1) / 7102.75.10: FA Expense, Other, [PERSON_NAME]" at bounding box center [563, 308] width 299 height 32
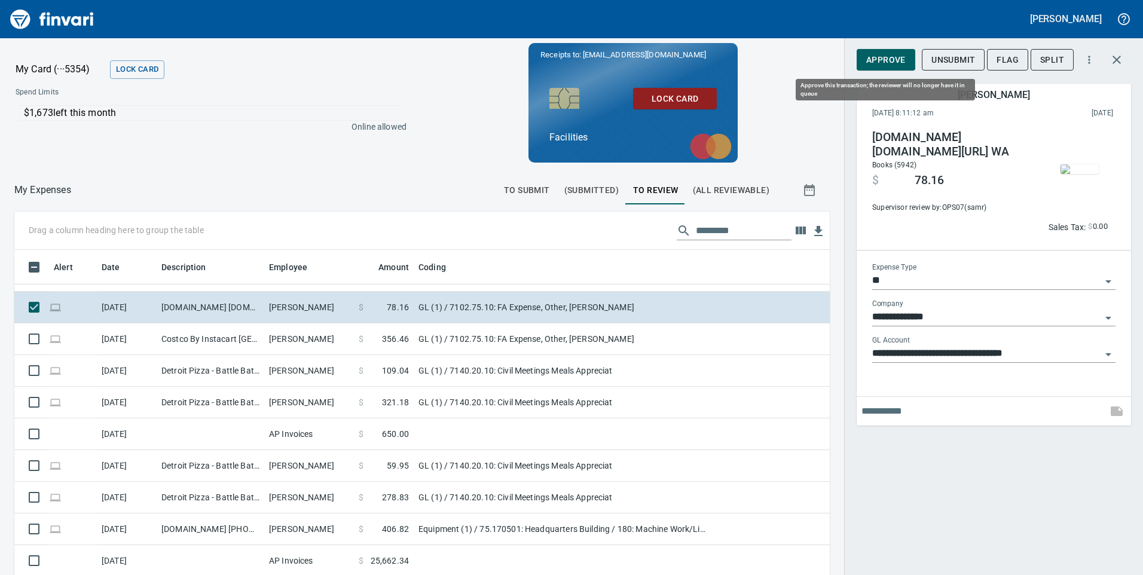
click at [883, 60] on span "Approve" at bounding box center [885, 60] width 39 height 15
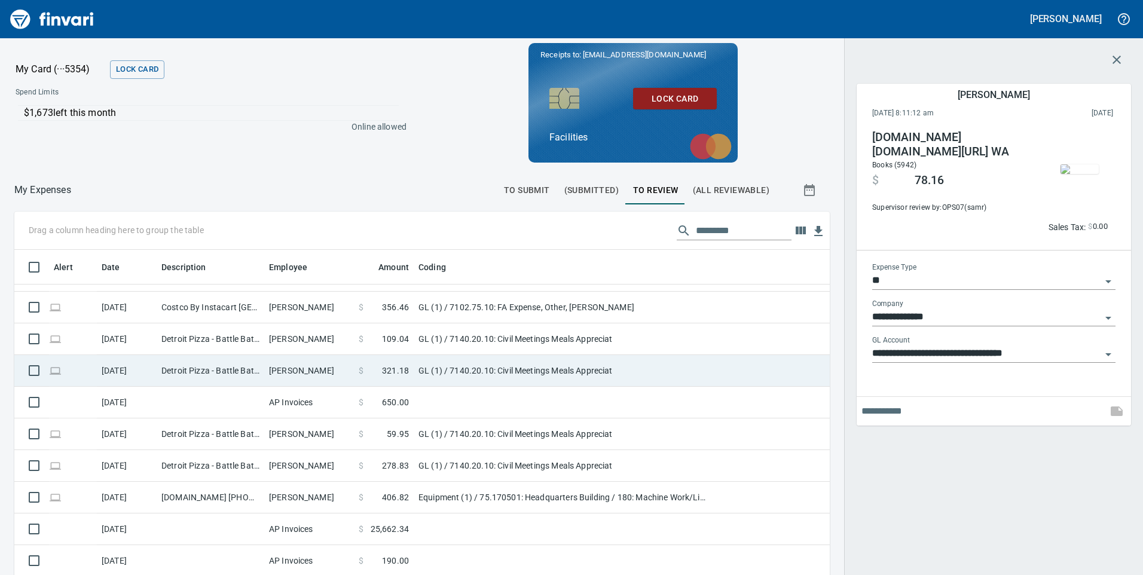
scroll to position [435, 789]
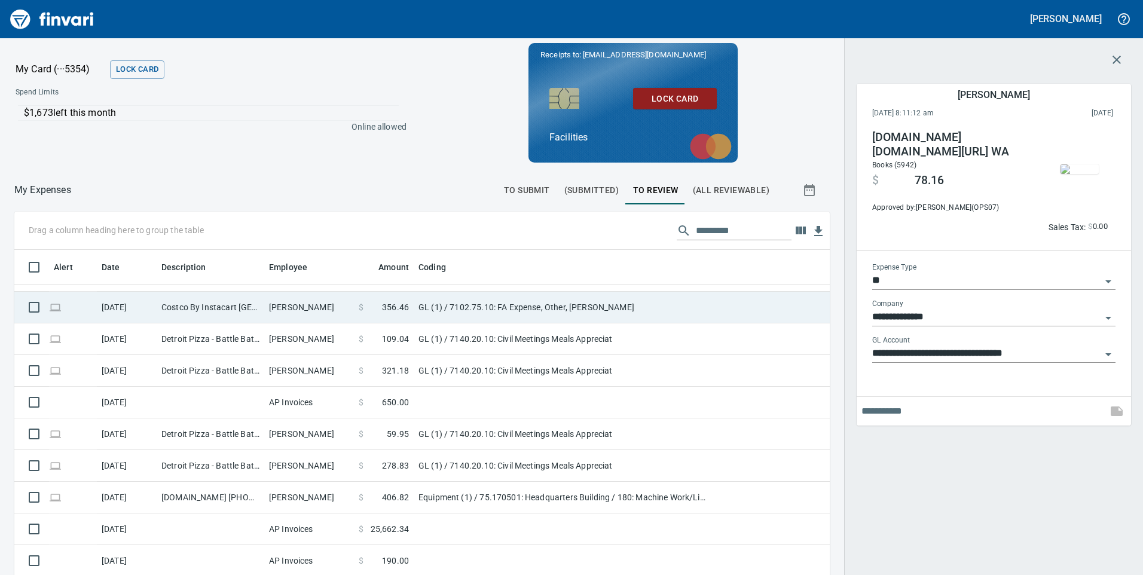
click at [633, 310] on td "GL (1) / 7102.75.10: FA Expense, Other, [PERSON_NAME]" at bounding box center [563, 308] width 299 height 32
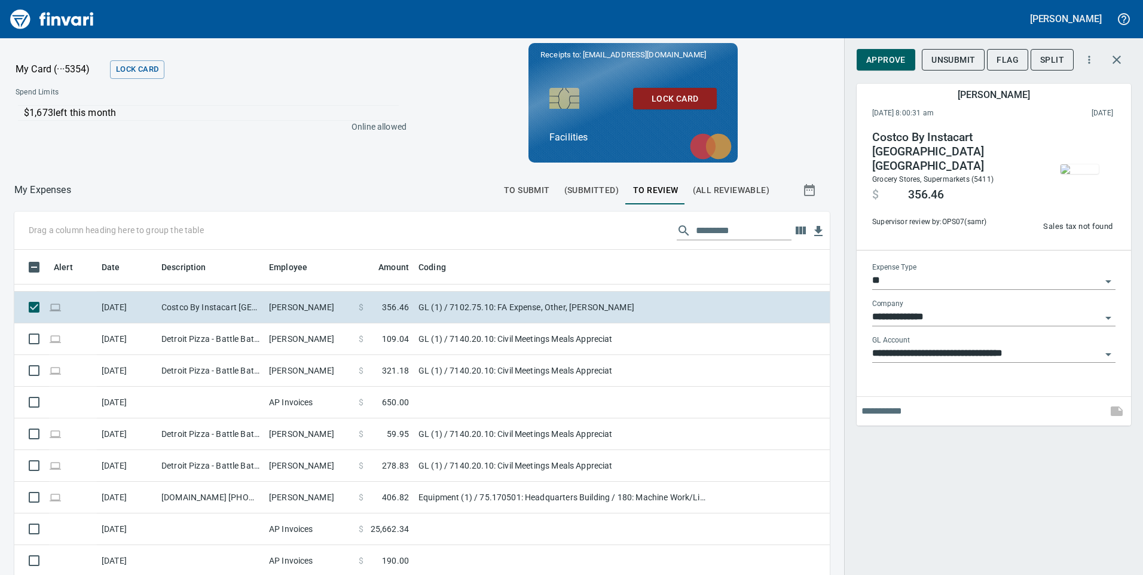
click at [1093, 164] on img "button" at bounding box center [1080, 169] width 38 height 10
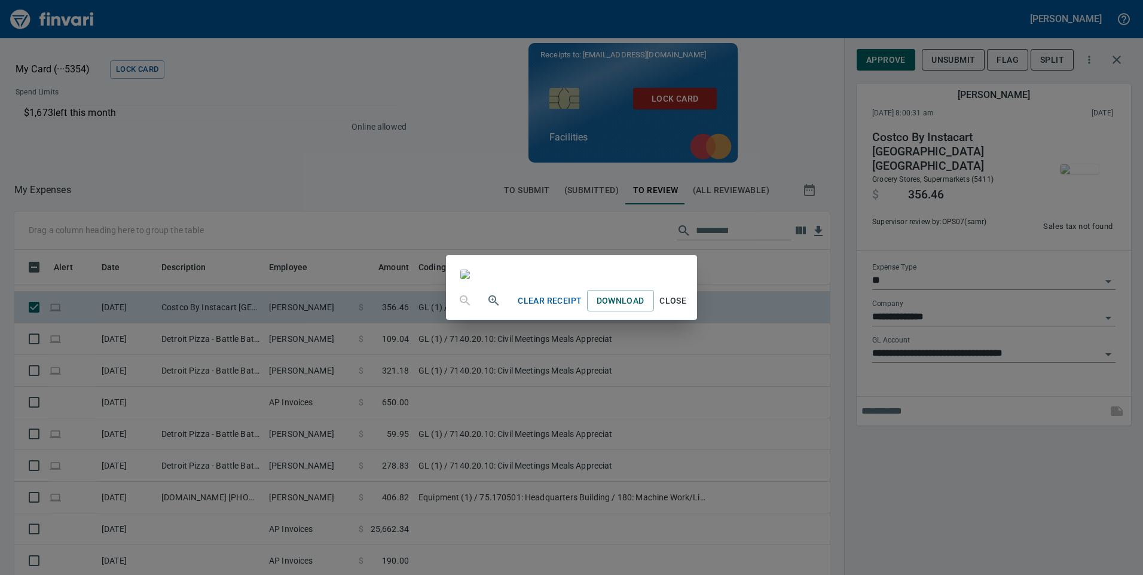
scroll to position [1196, 0]
click at [688, 308] on span "Close" at bounding box center [673, 301] width 29 height 15
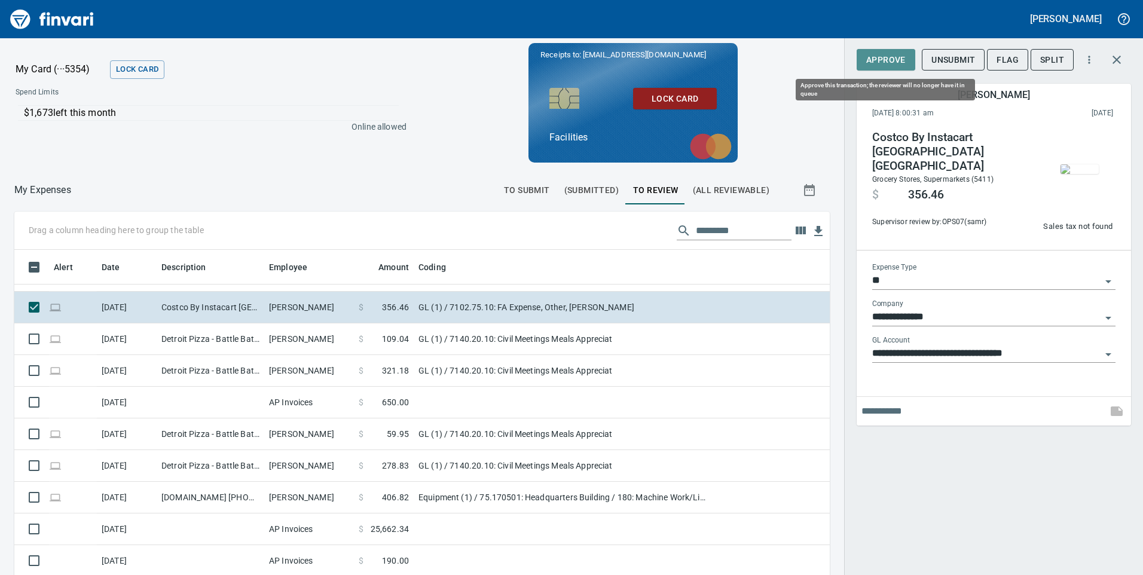
click at [906, 60] on button "Approve" at bounding box center [886, 60] width 59 height 22
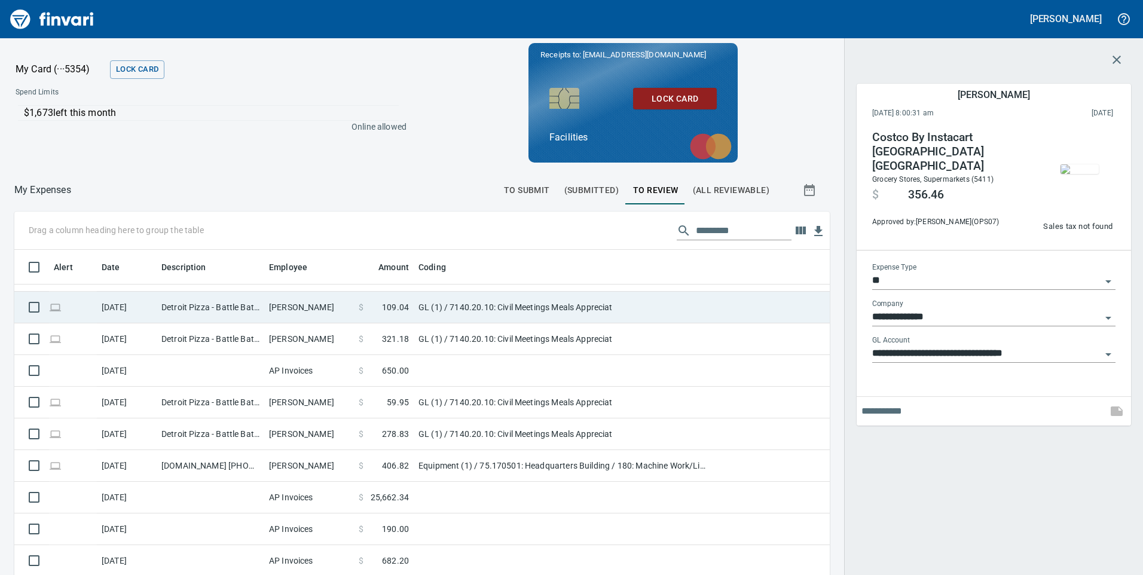
click at [695, 314] on td "GL (1) / 7140.20.10: Civil Meetings Meals Appreciat" at bounding box center [563, 308] width 299 height 32
type input "**********"
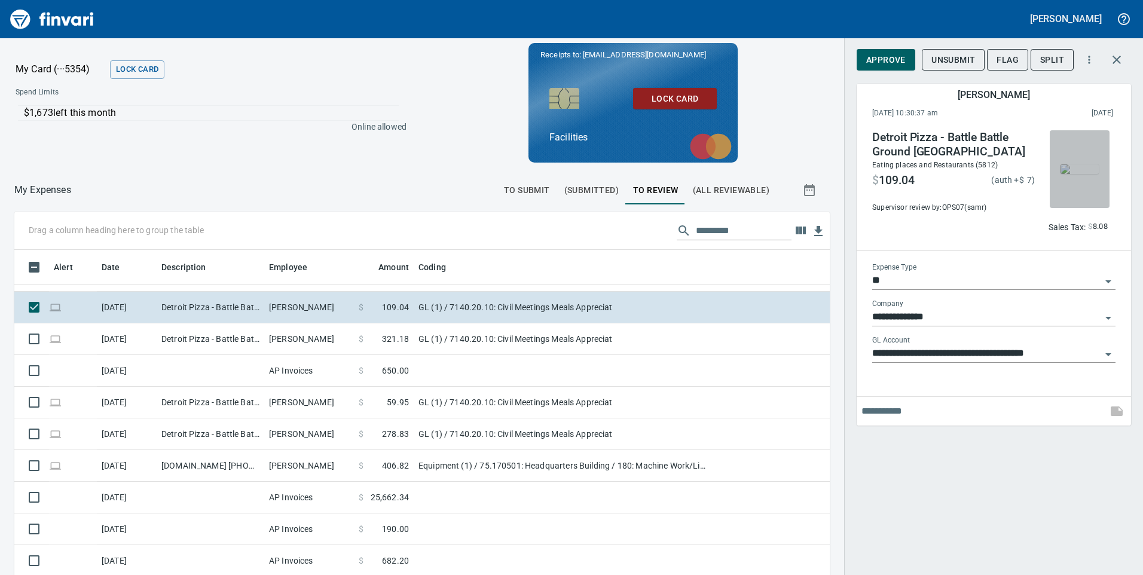
click at [1090, 165] on img "button" at bounding box center [1080, 169] width 38 height 10
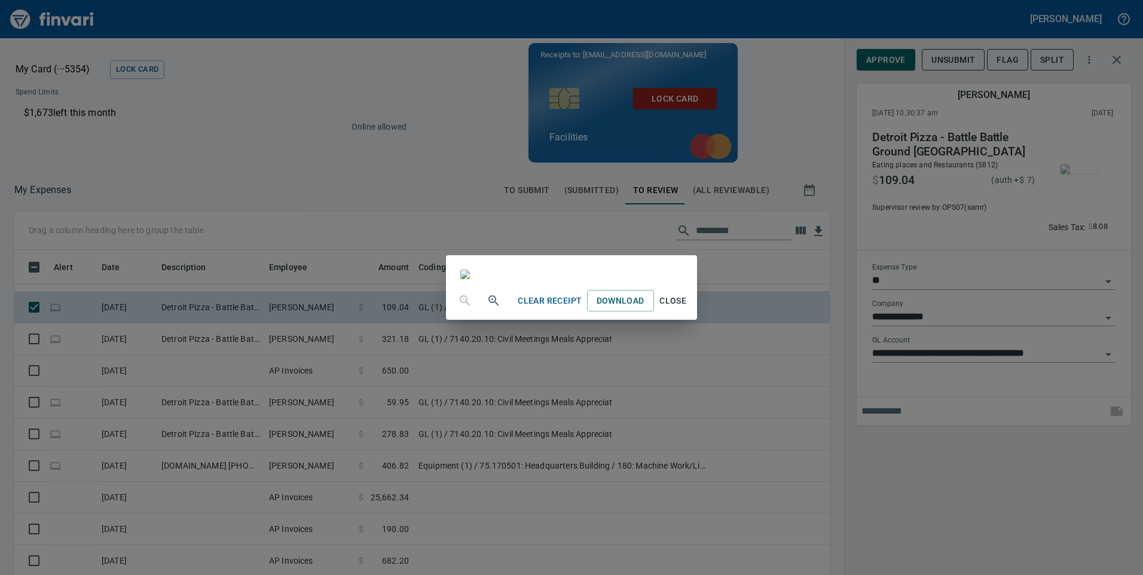
scroll to position [60, 0]
click at [688, 308] on span "Close" at bounding box center [673, 301] width 29 height 15
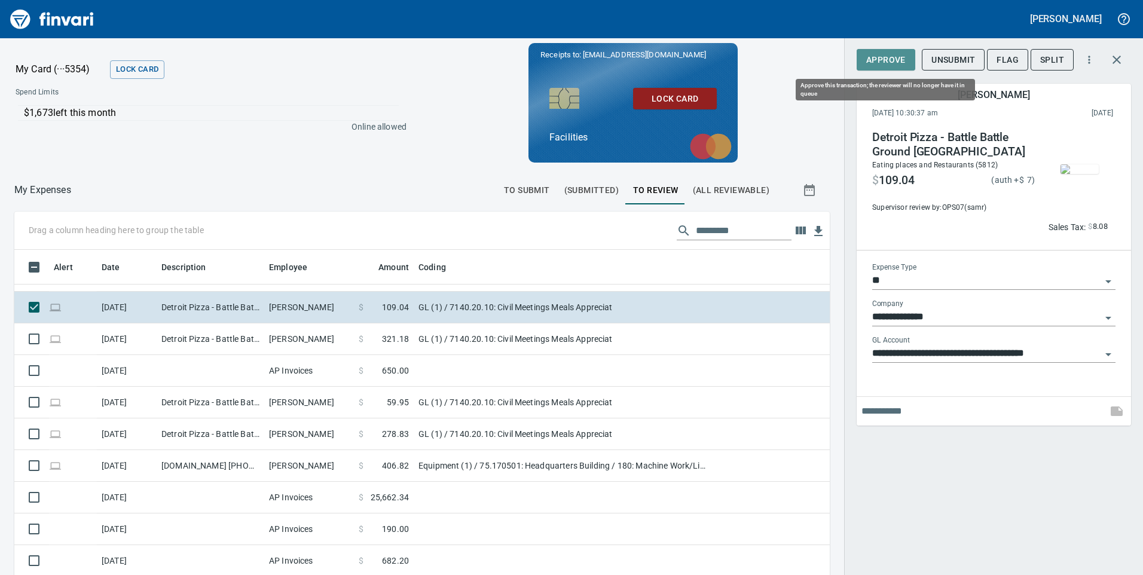
click at [873, 58] on span "Approve" at bounding box center [885, 60] width 39 height 15
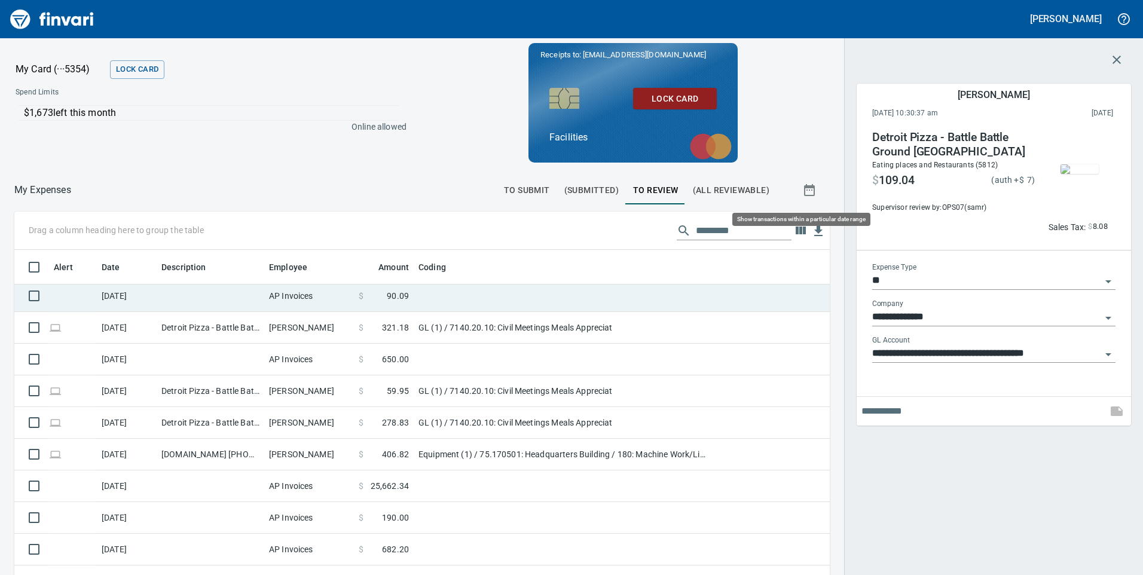
scroll to position [435, 789]
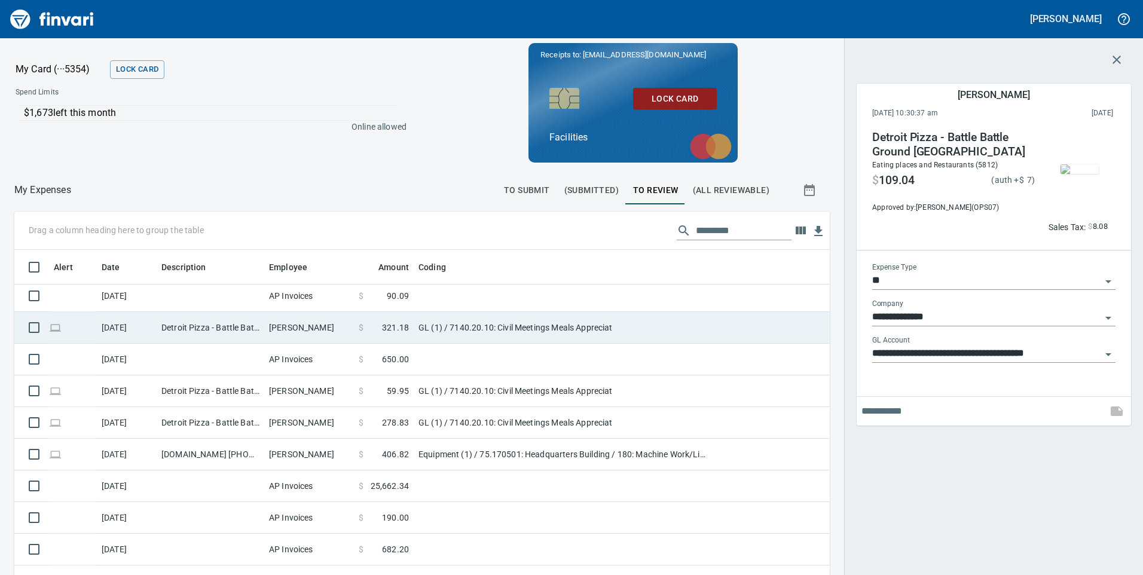
click at [692, 330] on td "GL (1) / 7140.20.10: Civil Meetings Meals Appreciat" at bounding box center [563, 328] width 299 height 32
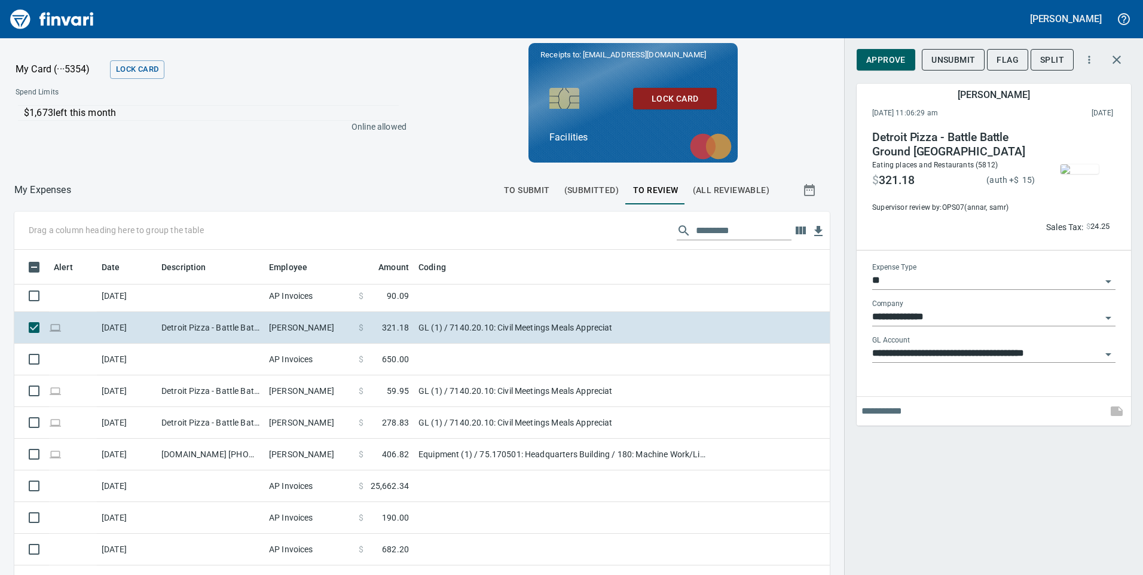
scroll to position [435, 789]
click at [900, 59] on span "Approve" at bounding box center [885, 60] width 39 height 15
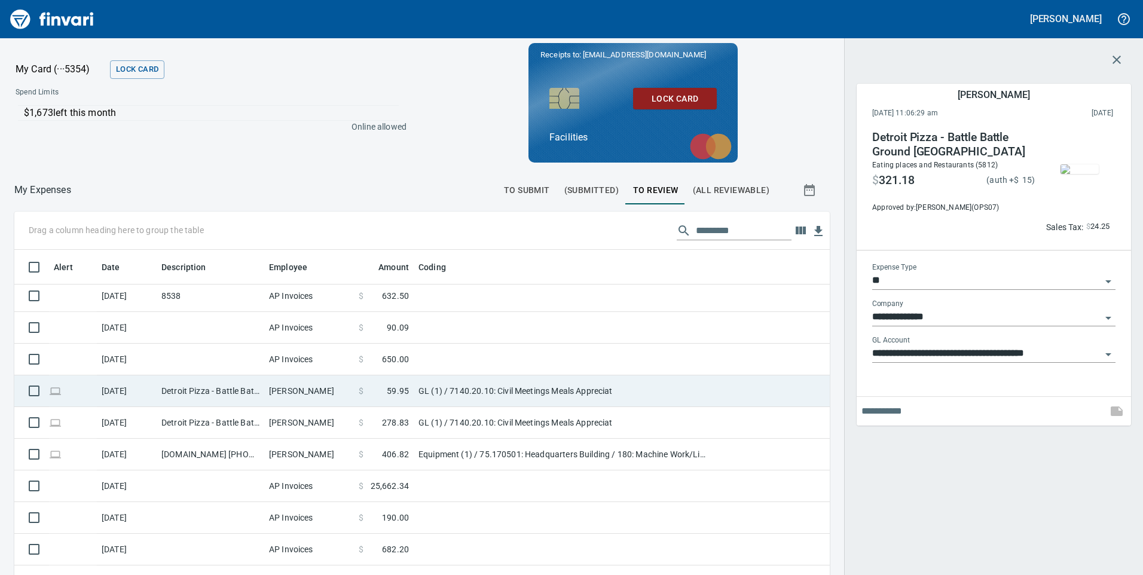
click at [705, 396] on td "GL (1) / 7140.20.10: Civil Meetings Meals Appreciat" at bounding box center [563, 391] width 299 height 32
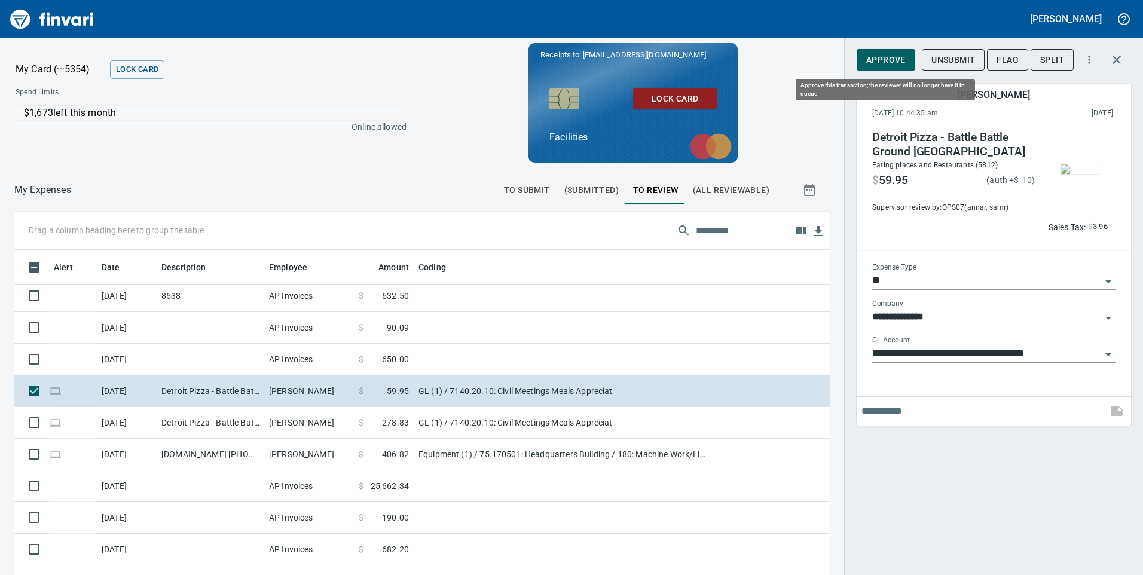
drag, startPoint x: 880, startPoint y: 62, endPoint x: 881, endPoint y: 71, distance: 9.6
click at [881, 62] on span "Approve" at bounding box center [885, 60] width 39 height 15
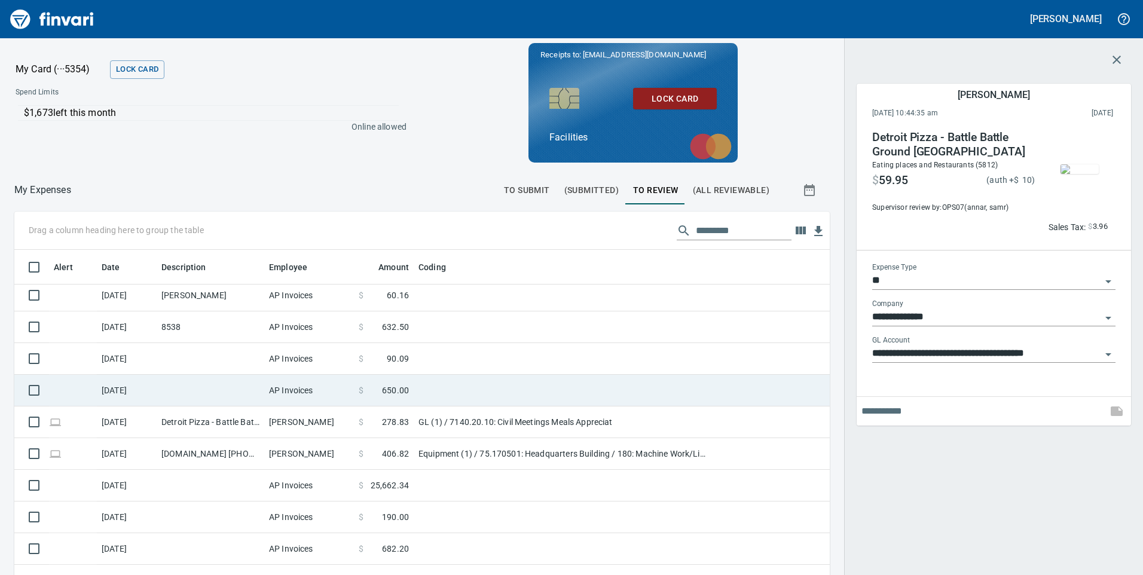
scroll to position [36, 0]
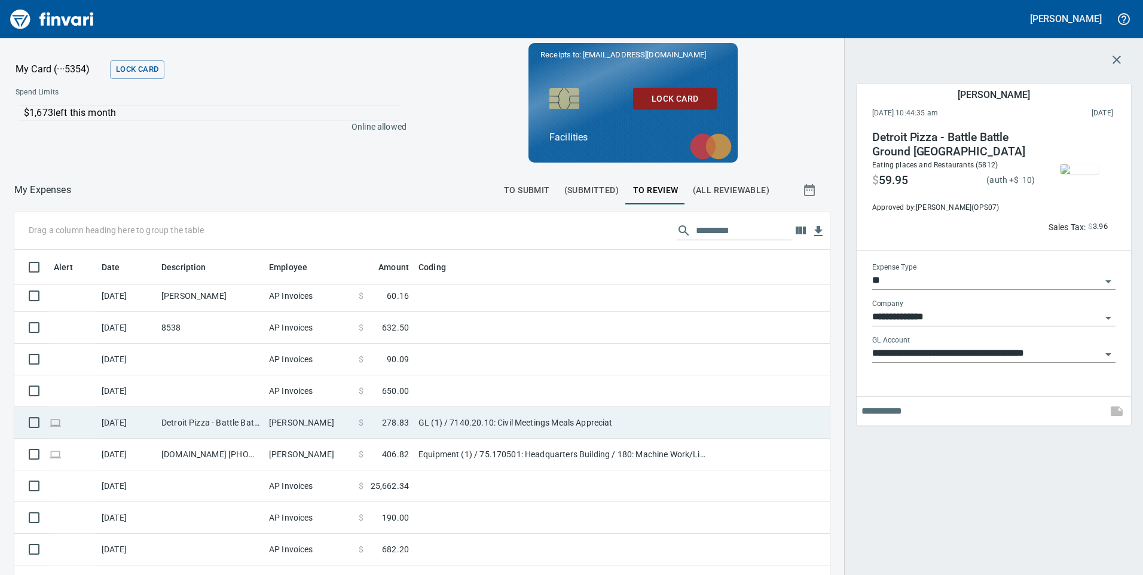
click at [708, 432] on td "GL (1) / 7140.20.10: Civil Meetings Meals Appreciat" at bounding box center [563, 423] width 299 height 32
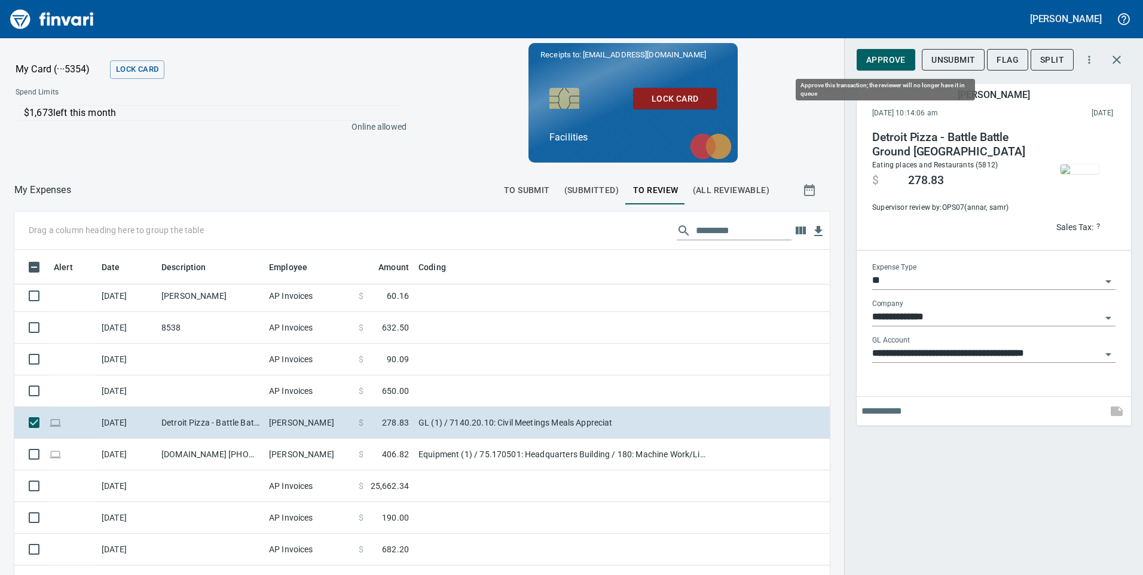
scroll to position [435, 789]
click at [891, 60] on span "Approve" at bounding box center [885, 60] width 39 height 15
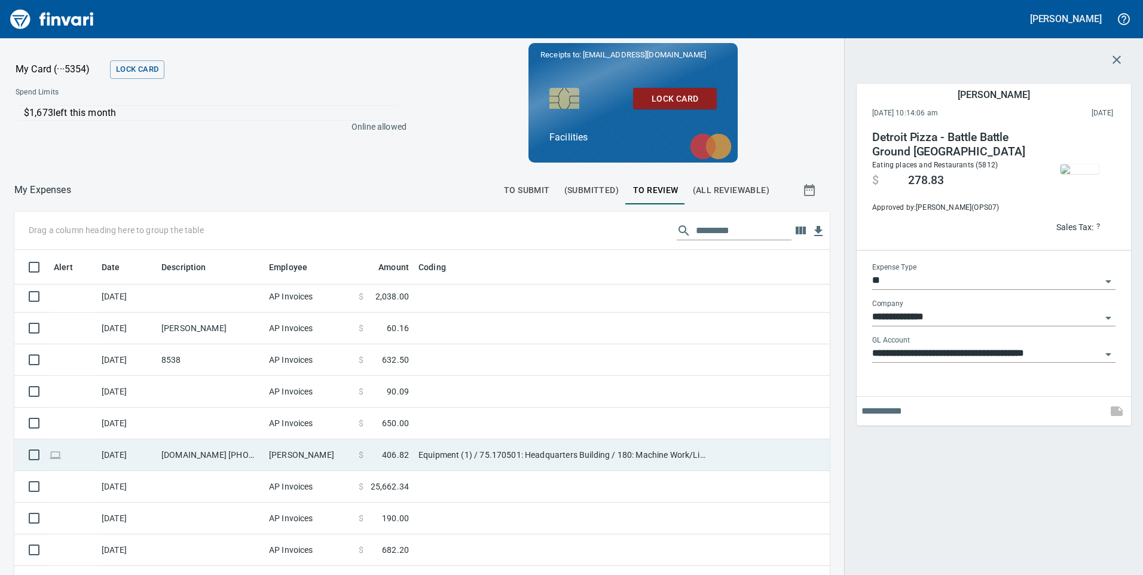
click at [563, 459] on td "Equipment (1) / 75.170501: Headquarters Building / 180: Machine Work/Line Borin…" at bounding box center [563, 455] width 299 height 32
type input "*********"
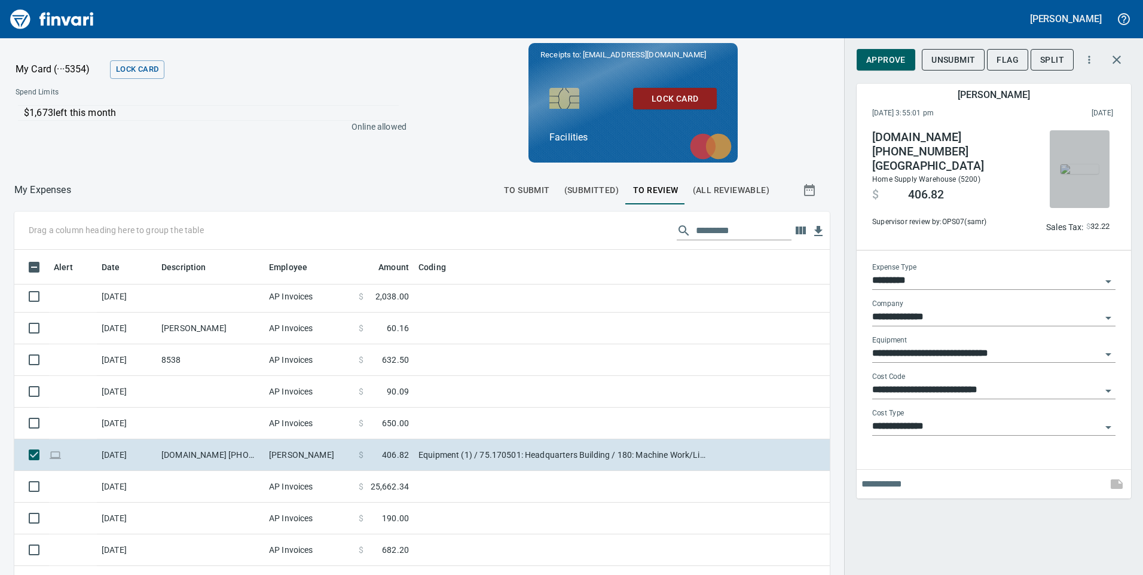
click at [1087, 170] on img "button" at bounding box center [1080, 169] width 38 height 10
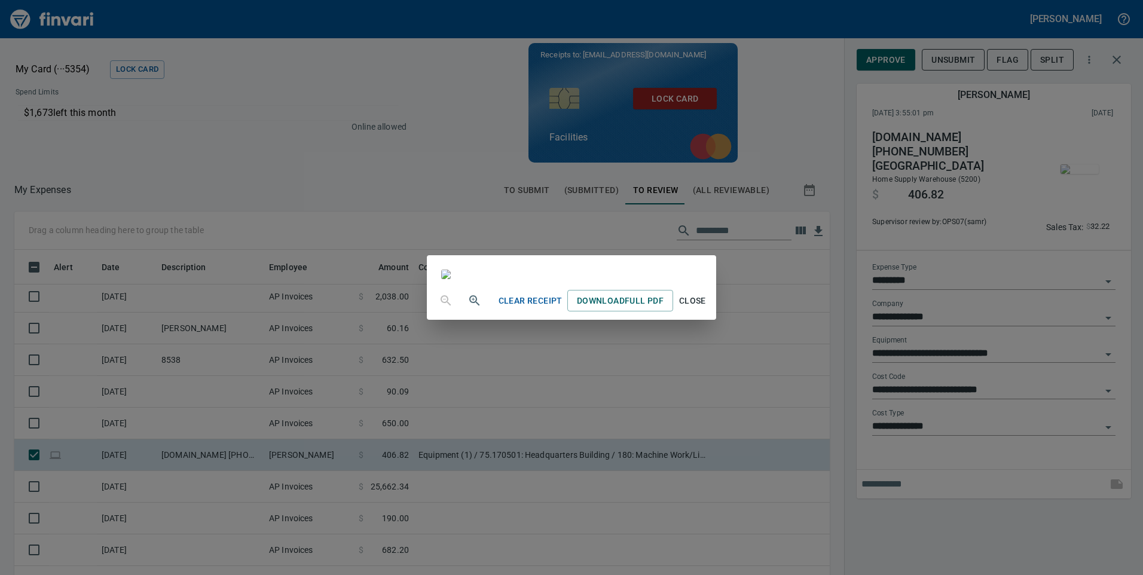
click at [707, 308] on span "Close" at bounding box center [692, 301] width 29 height 15
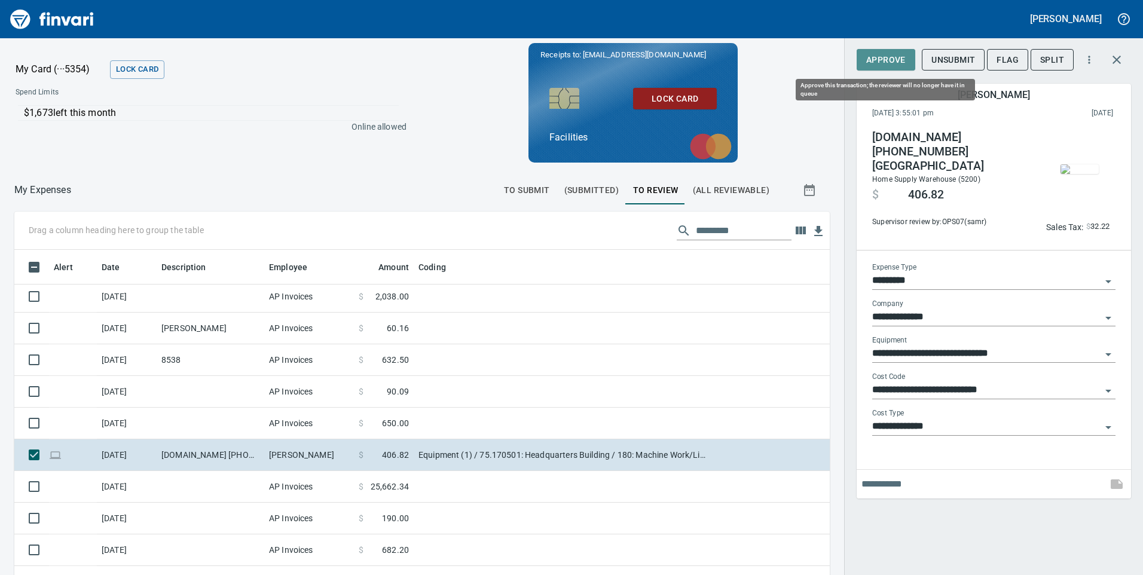
click at [896, 59] on span "Approve" at bounding box center [885, 60] width 39 height 15
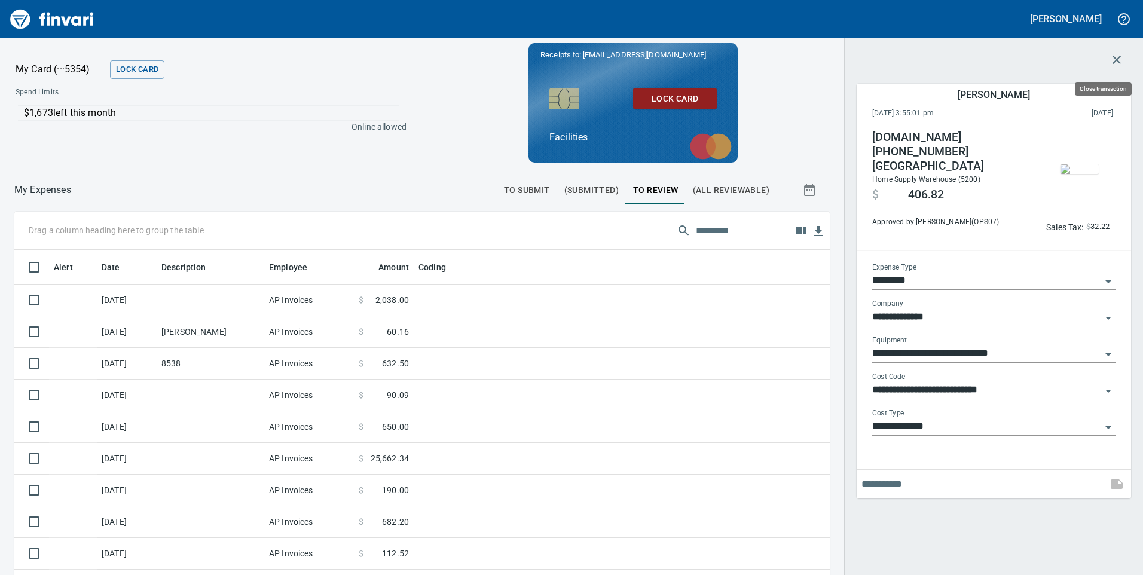
scroll to position [435, 798]
click at [1116, 61] on icon "button" at bounding box center [1117, 60] width 8 height 8
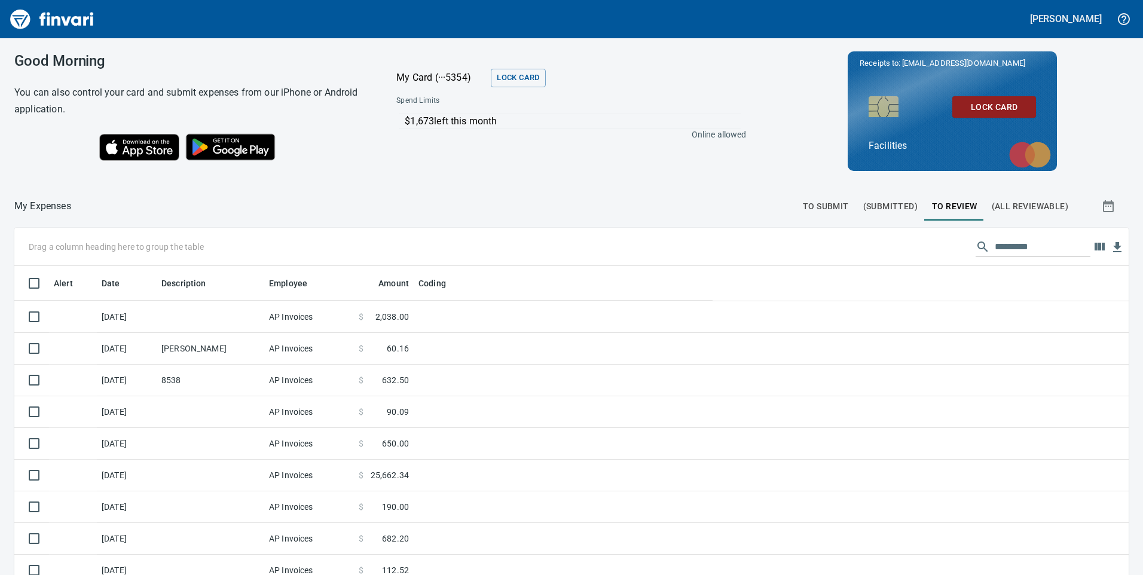
scroll to position [435, 1094]
